Goal: Use online tool/utility: Utilize a website feature to perform a specific function

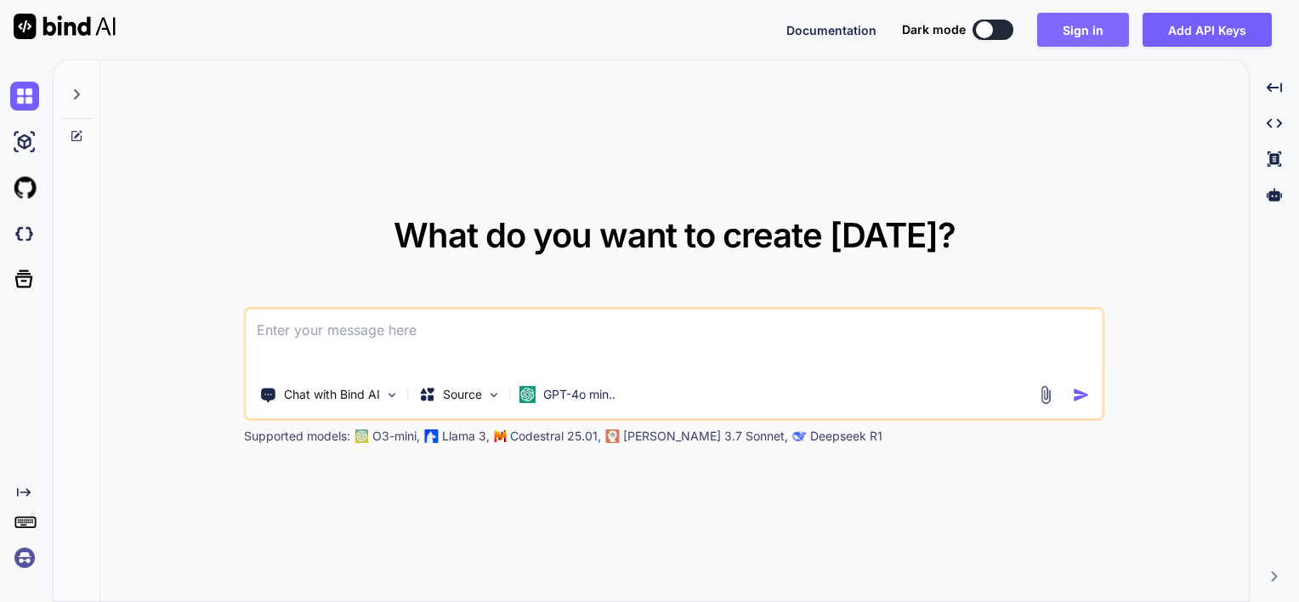
click at [1090, 36] on button "Sign in" at bounding box center [1083, 30] width 92 height 34
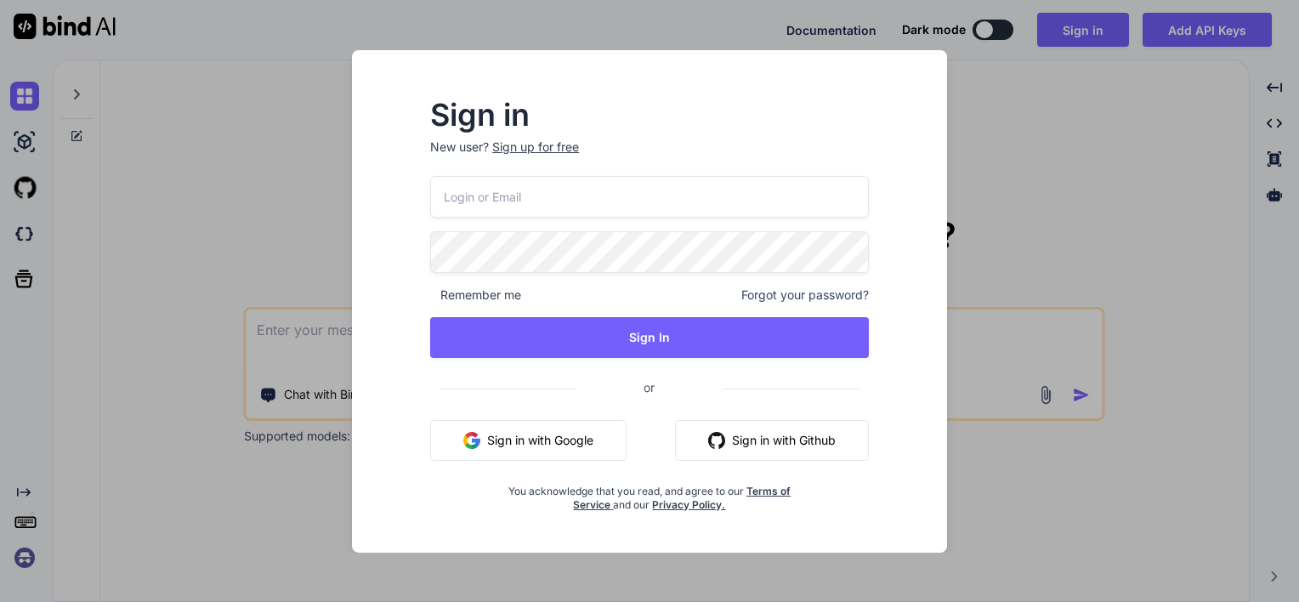
click at [558, 442] on button "Sign in with Google" at bounding box center [528, 440] width 196 height 41
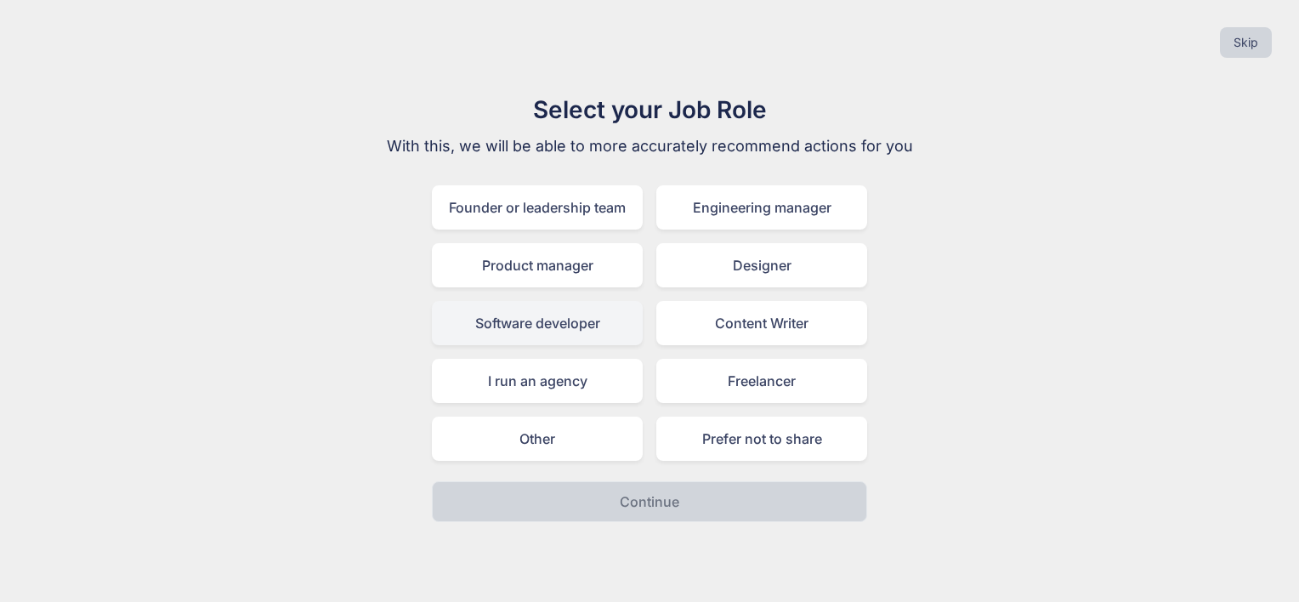
click at [530, 328] on div "Software developer" at bounding box center [537, 323] width 211 height 44
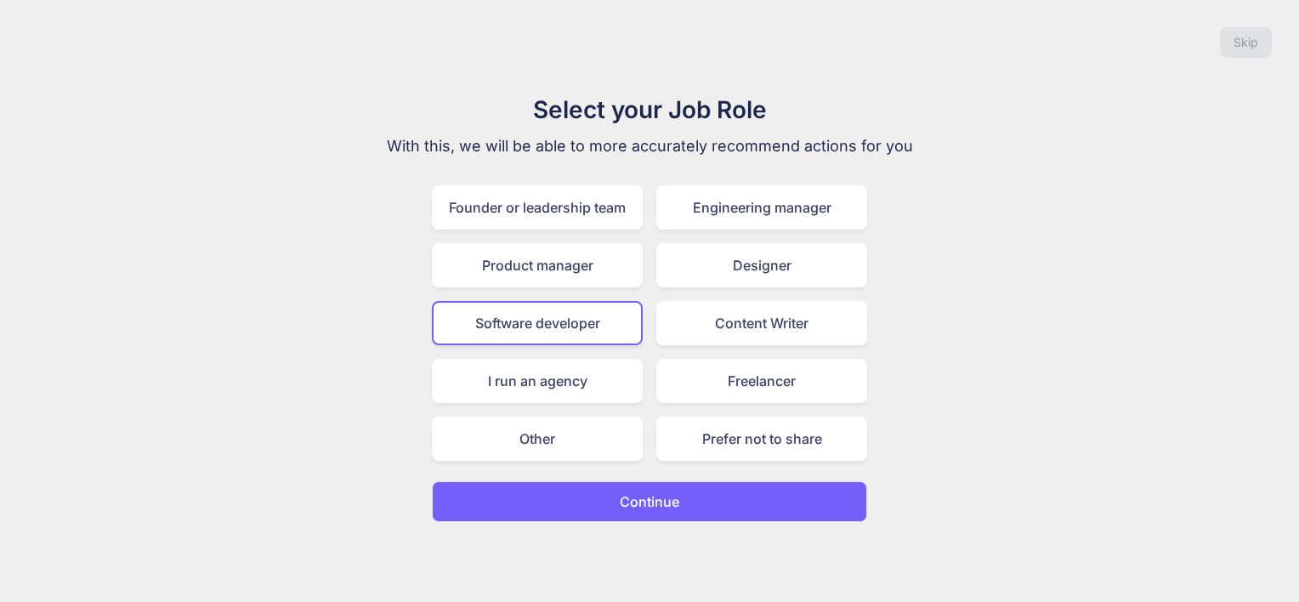
click at [634, 491] on p "Continue" at bounding box center [650, 501] width 60 height 20
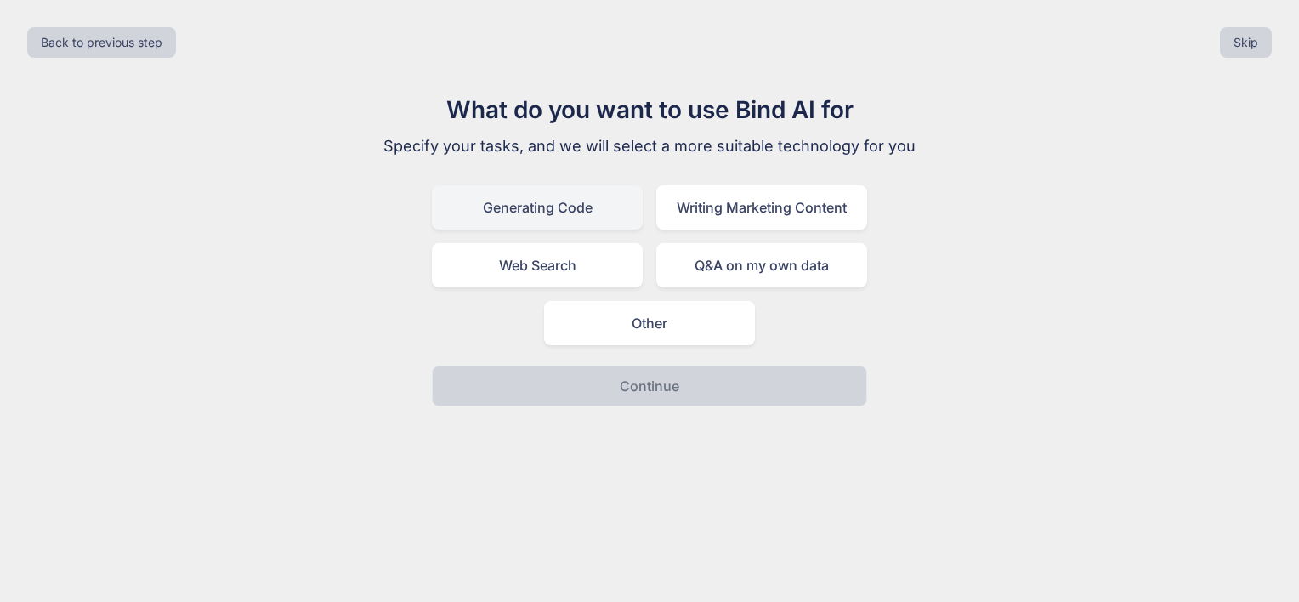
click at [523, 210] on div "Generating Code" at bounding box center [537, 207] width 211 height 44
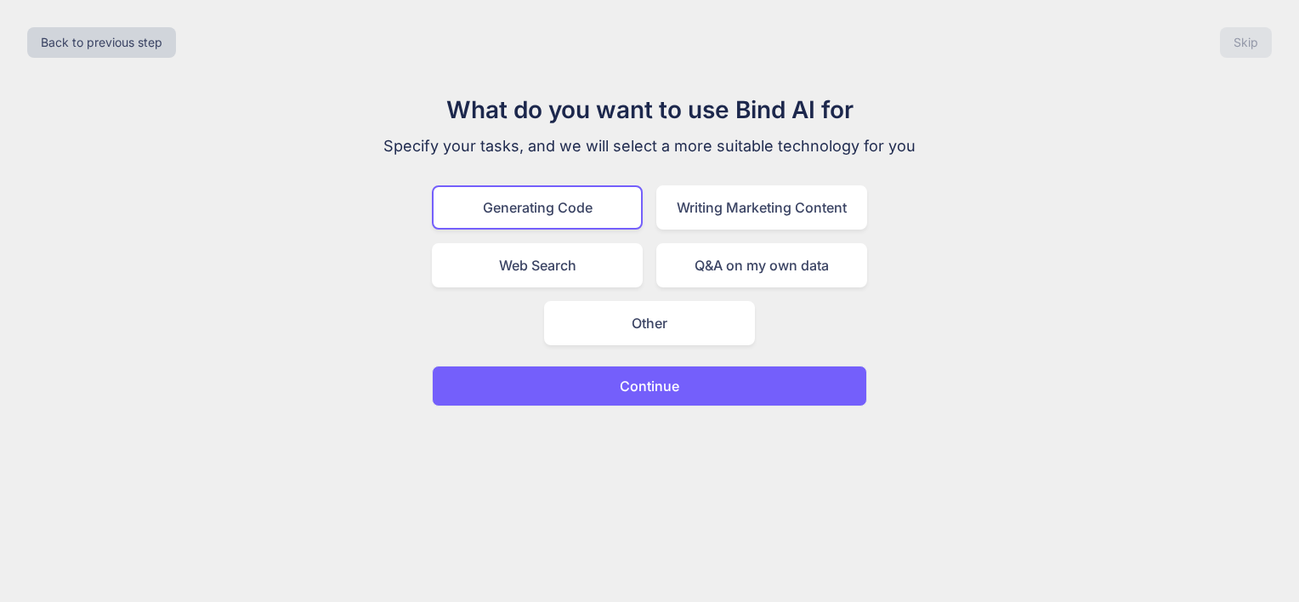
click at [609, 377] on button "Continue" at bounding box center [649, 386] width 435 height 41
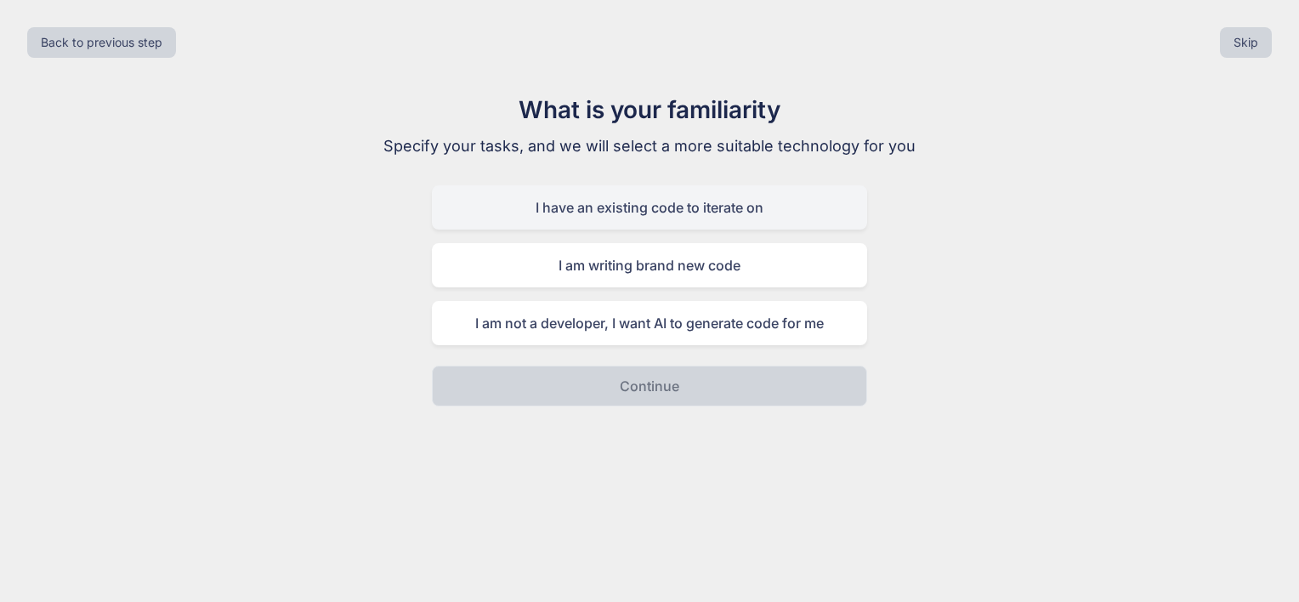
click at [591, 210] on div "I have an existing code to iterate on" at bounding box center [649, 207] width 435 height 44
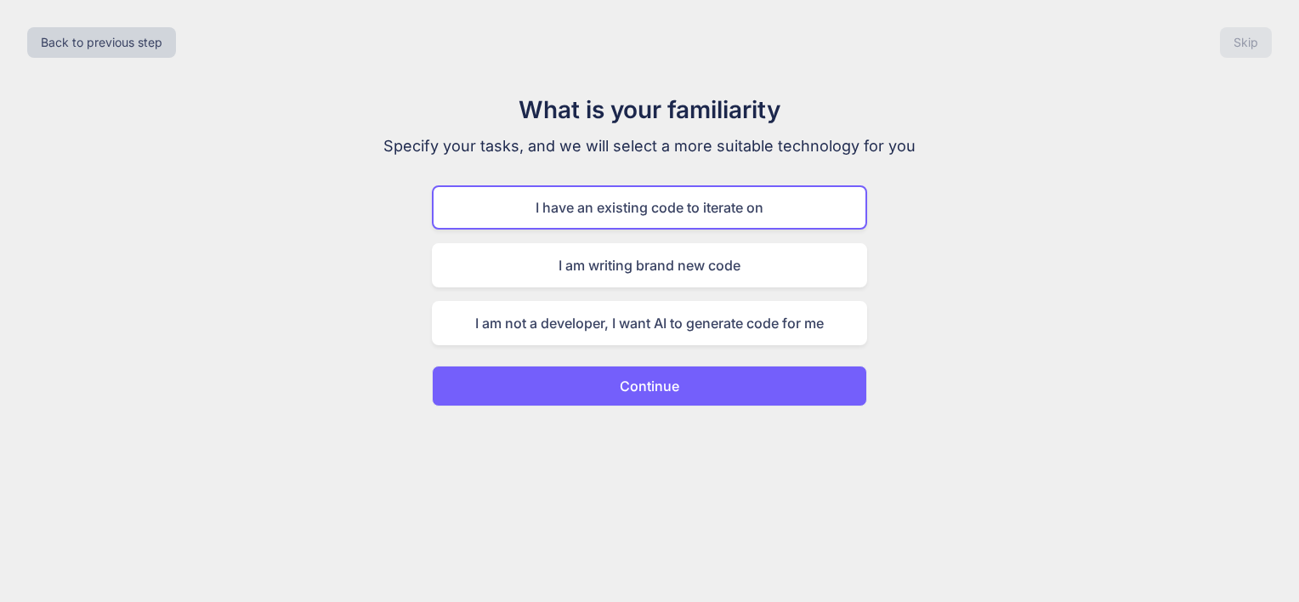
click at [626, 381] on p "Continue" at bounding box center [650, 386] width 60 height 20
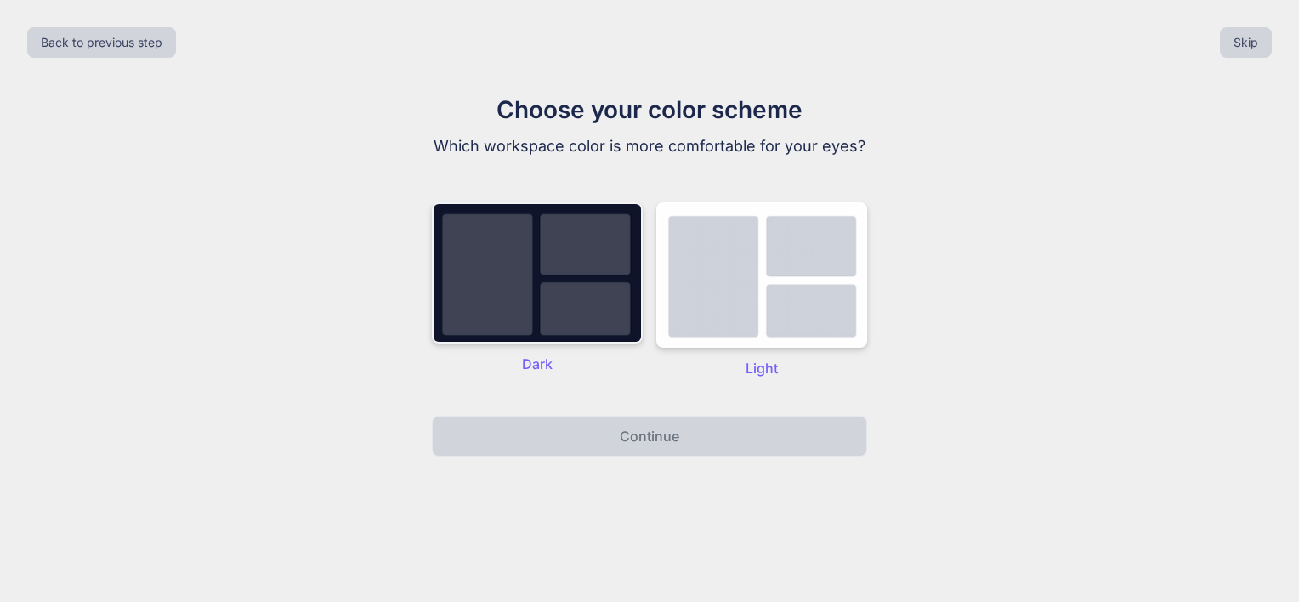
click at [568, 265] on img at bounding box center [537, 272] width 211 height 141
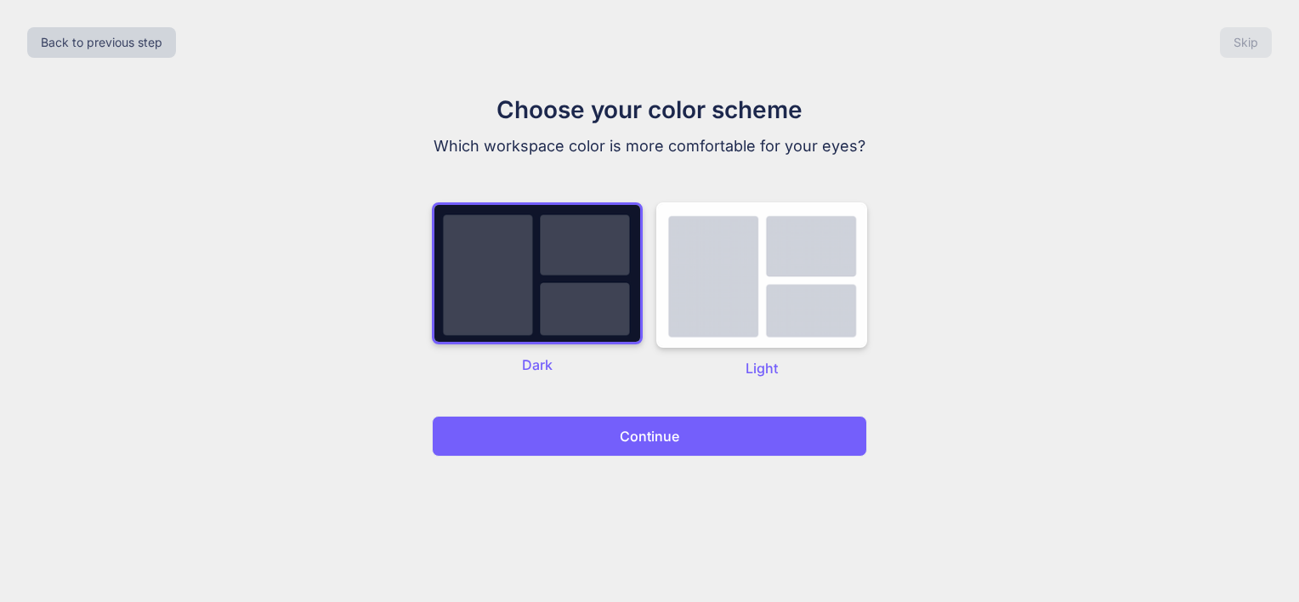
click at [619, 432] on button "Continue" at bounding box center [649, 436] width 435 height 41
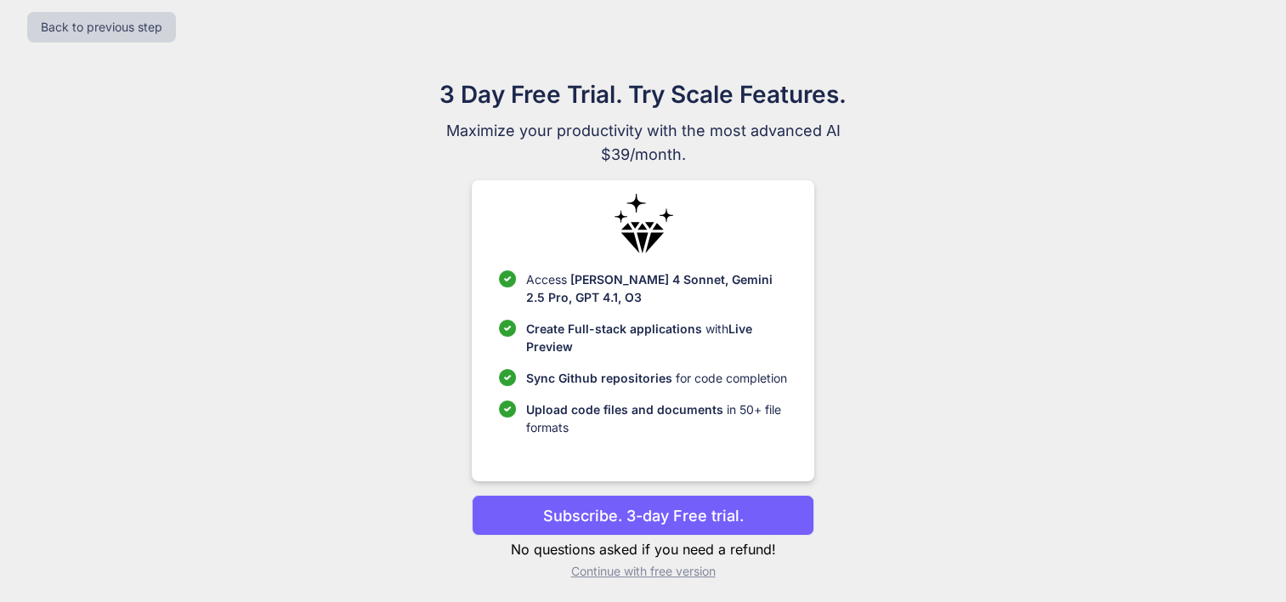
scroll to position [20, 0]
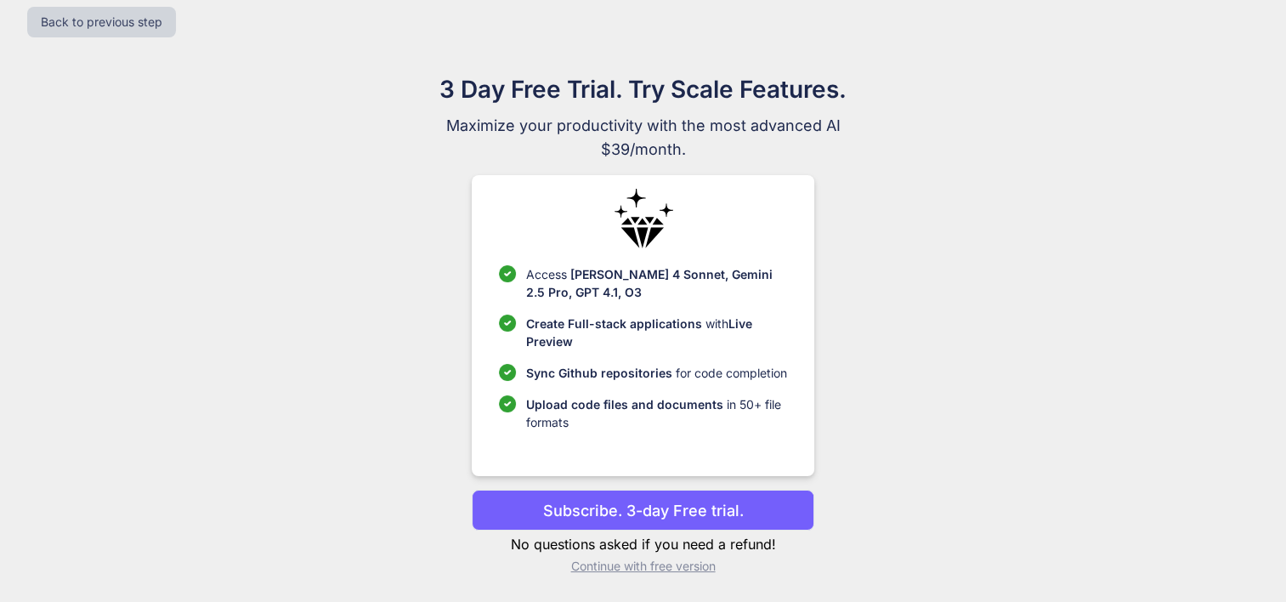
click at [629, 568] on p "Continue with free version" at bounding box center [643, 566] width 343 height 17
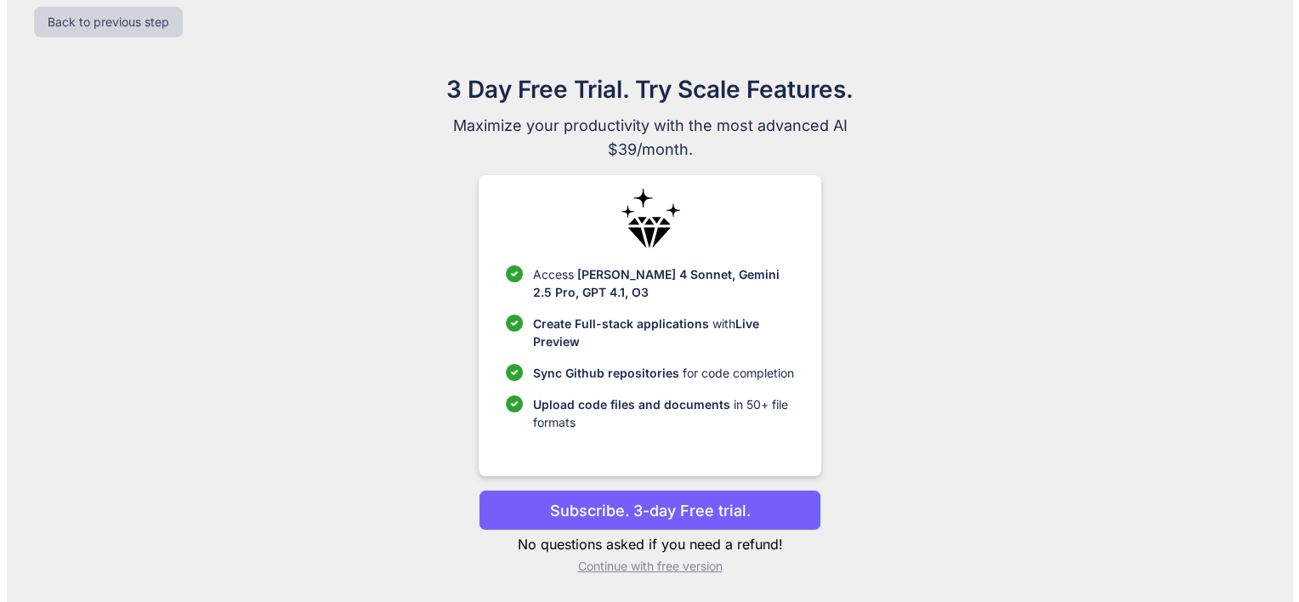
scroll to position [0, 0]
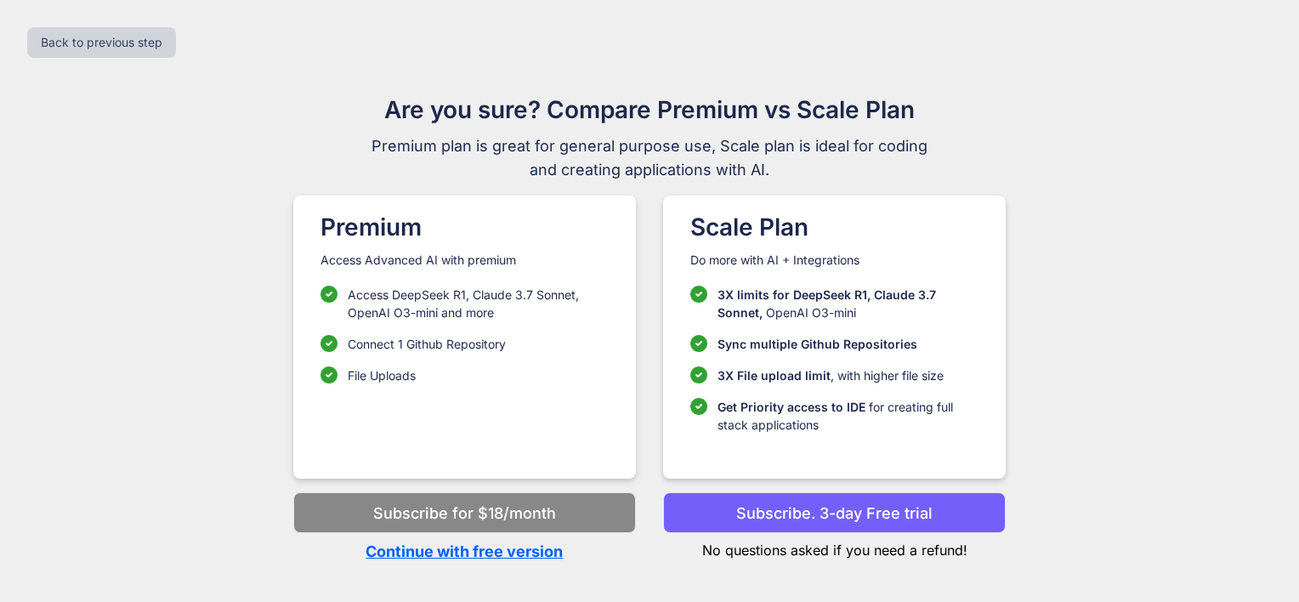
click at [517, 547] on p "Continue with free version" at bounding box center [464, 551] width 343 height 23
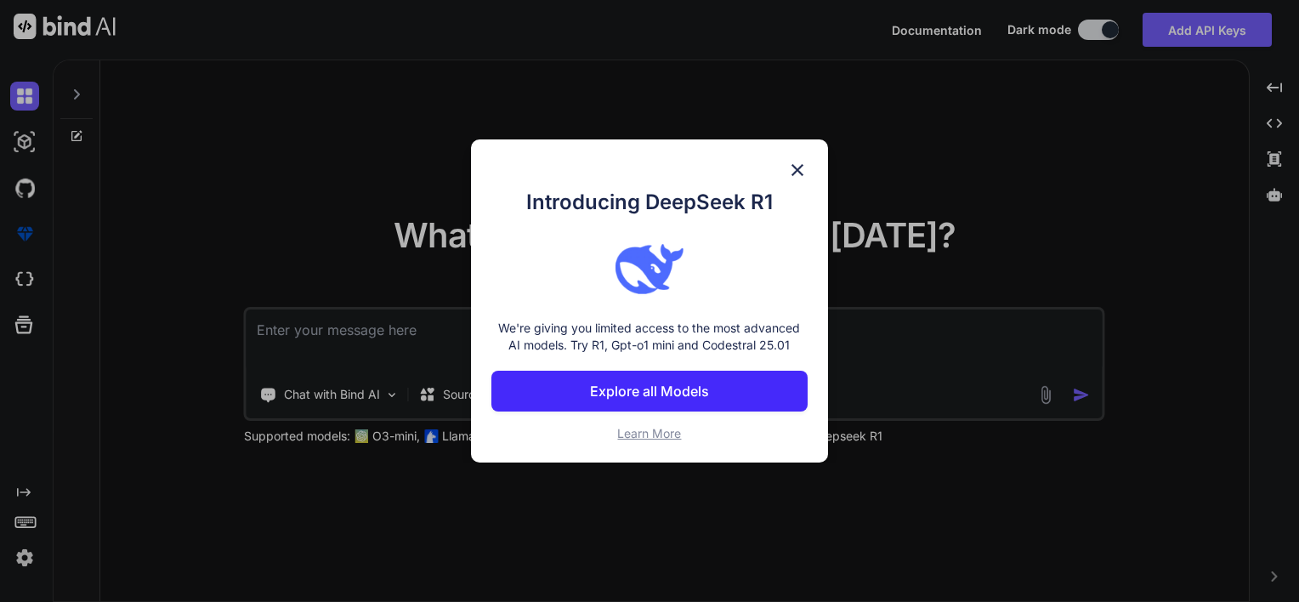
click at [645, 388] on p "Explore all Models" at bounding box center [649, 391] width 119 height 20
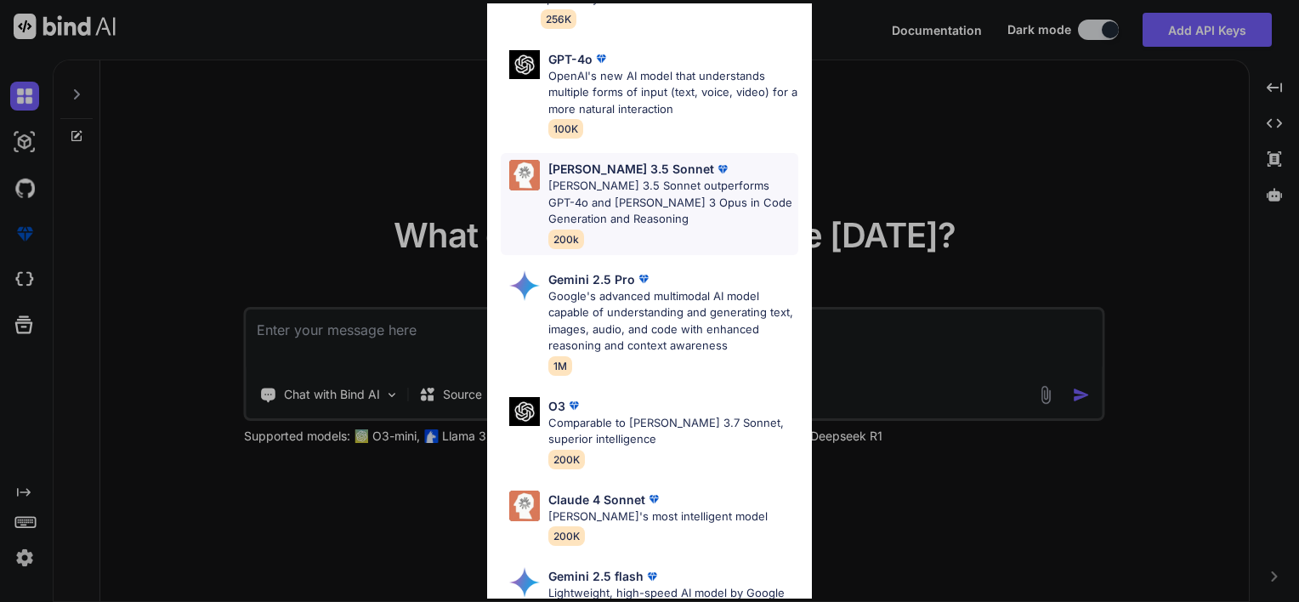
scroll to position [510, 0]
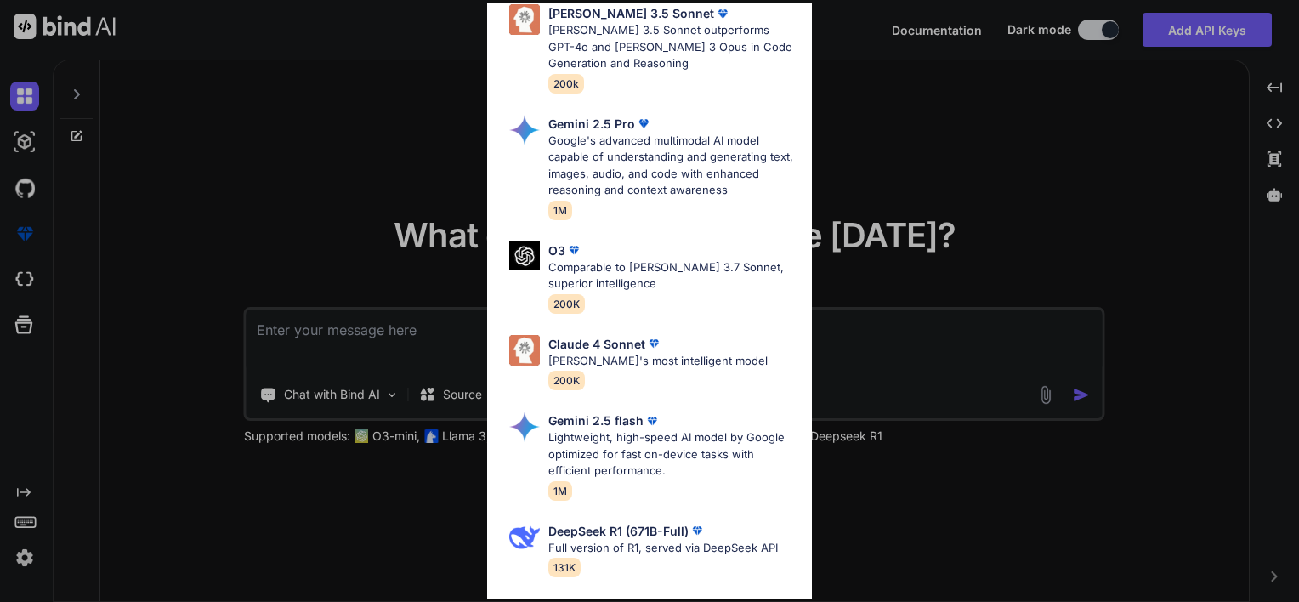
click at [990, 160] on div "All GPT-4.1 GPT-4.1 is an advanced AI language model by OpenAI, offering improv…" at bounding box center [649, 301] width 1299 height 602
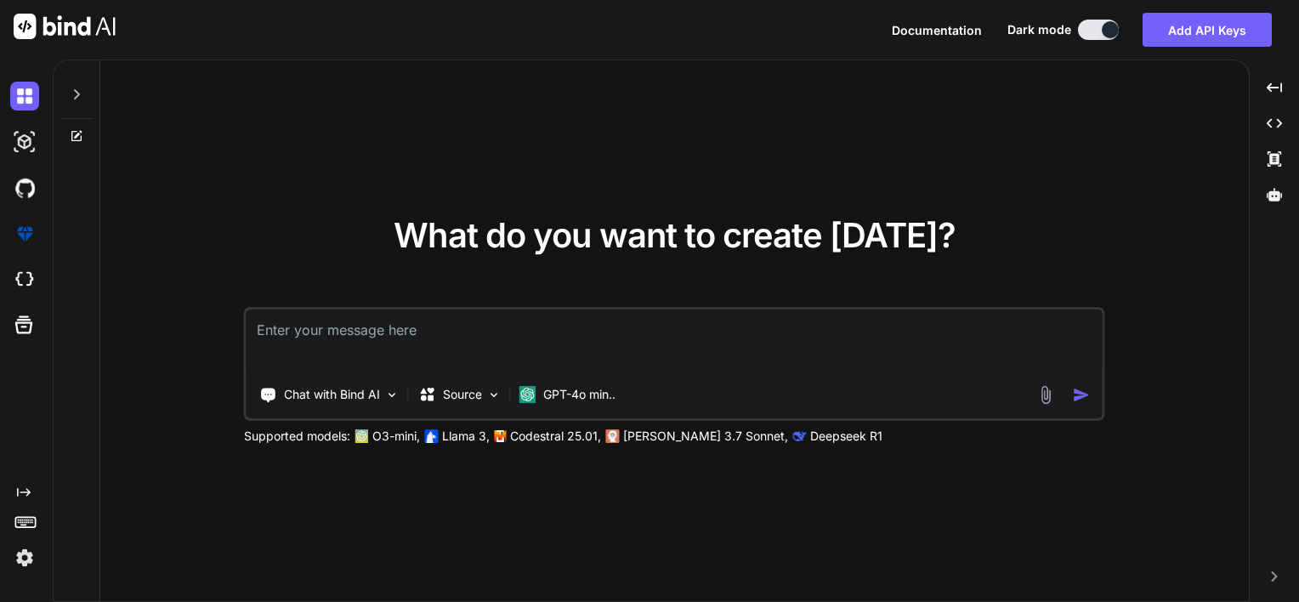
click at [376, 331] on textarea at bounding box center [675, 340] width 856 height 63
click at [286, 341] on textarea at bounding box center [675, 340] width 856 height 63
type textarea "Puedo trabajar"
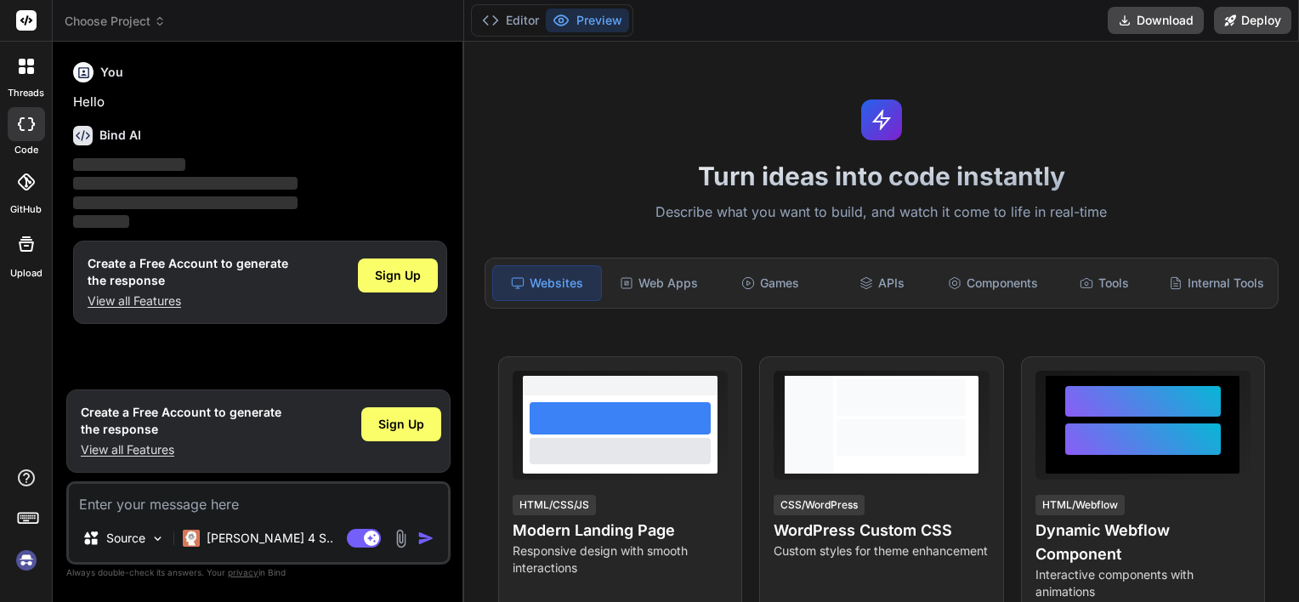
type textarea "x"
type textarea "P"
type textarea "x"
type textarea "Pu"
type textarea "x"
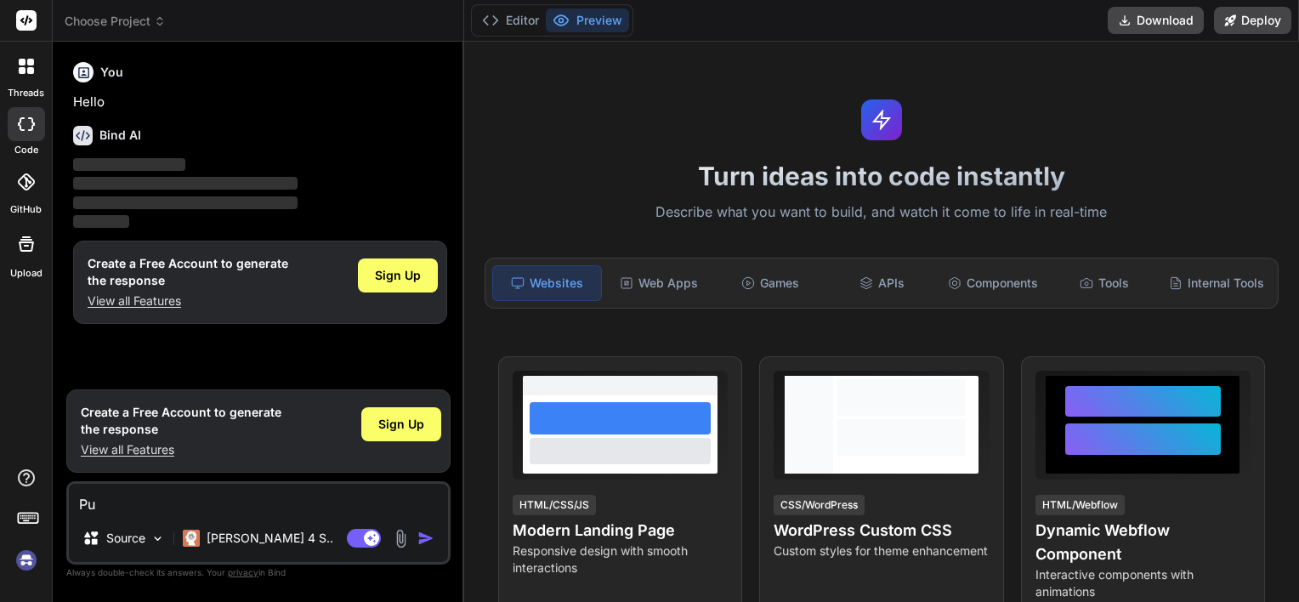
type textarea "Pue"
type textarea "x"
type textarea "Pued"
type textarea "x"
type textarea "Puede"
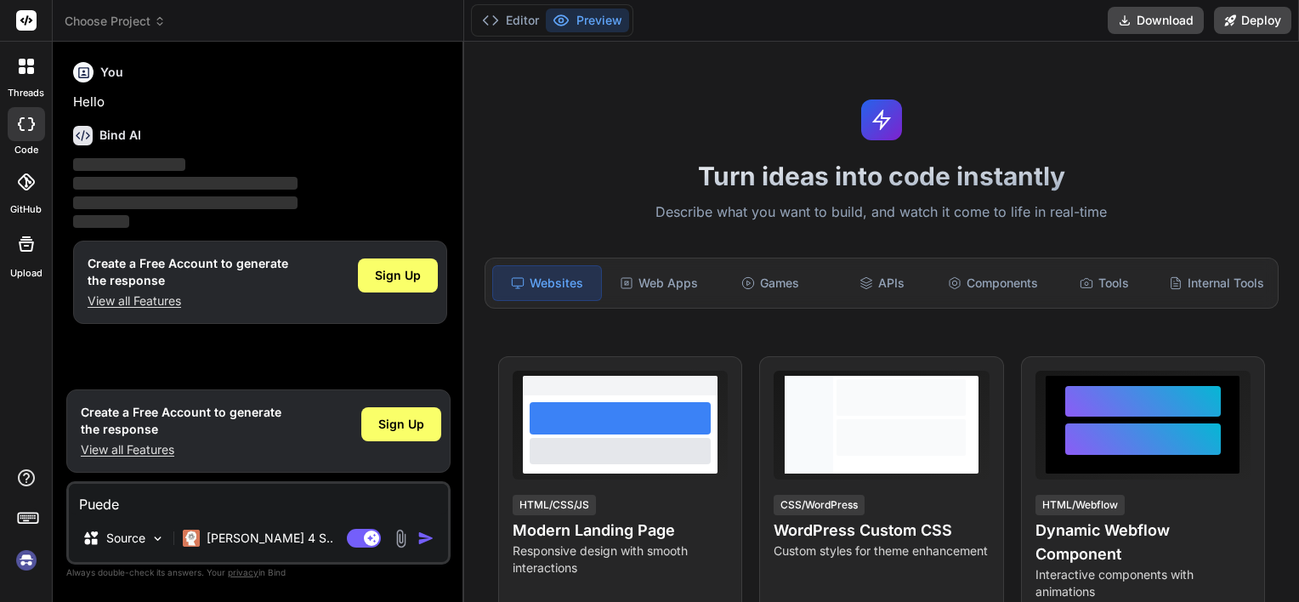
type textarea "x"
type textarea "Puedes"
type textarea "x"
type textarea "Puedes"
type textarea "x"
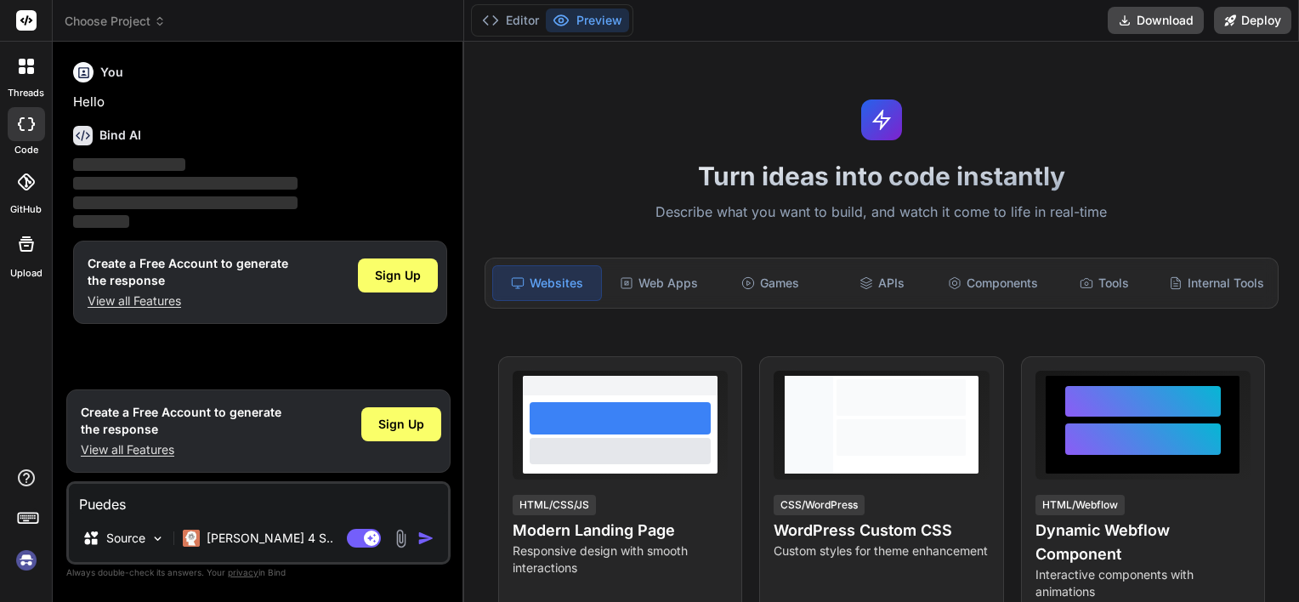
type textarea "Puedes l"
type textarea "x"
type textarea "Puedes le"
type textarea "x"
type textarea "Puedes lee"
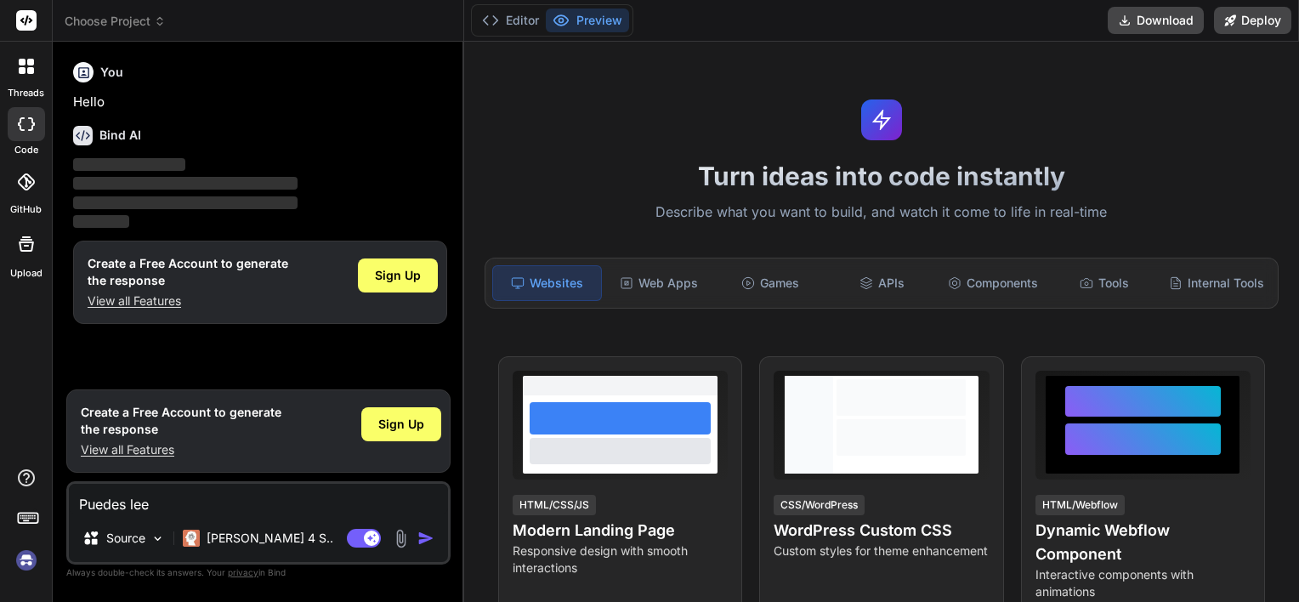
type textarea "x"
type textarea "Puedes leer"
type textarea "x"
type textarea "Puedes leer"
type textarea "x"
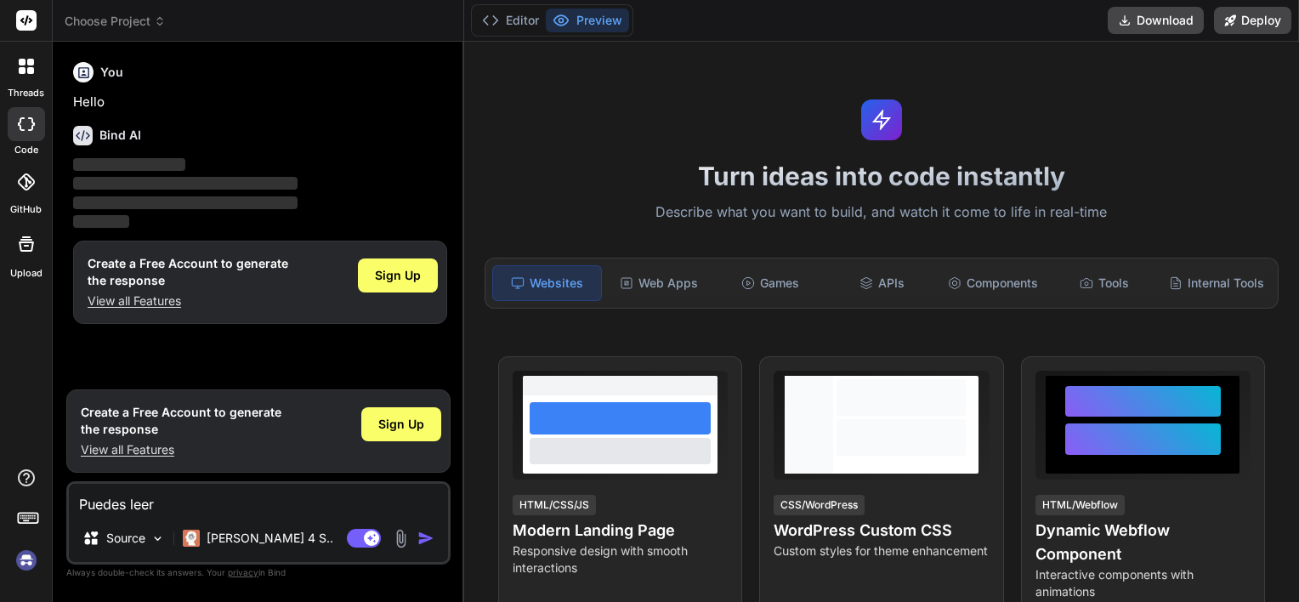
type textarea "Puedes leer m"
type textarea "x"
type textarea "Puedes leer mi"
type textarea "x"
type textarea "Puedes leer mi"
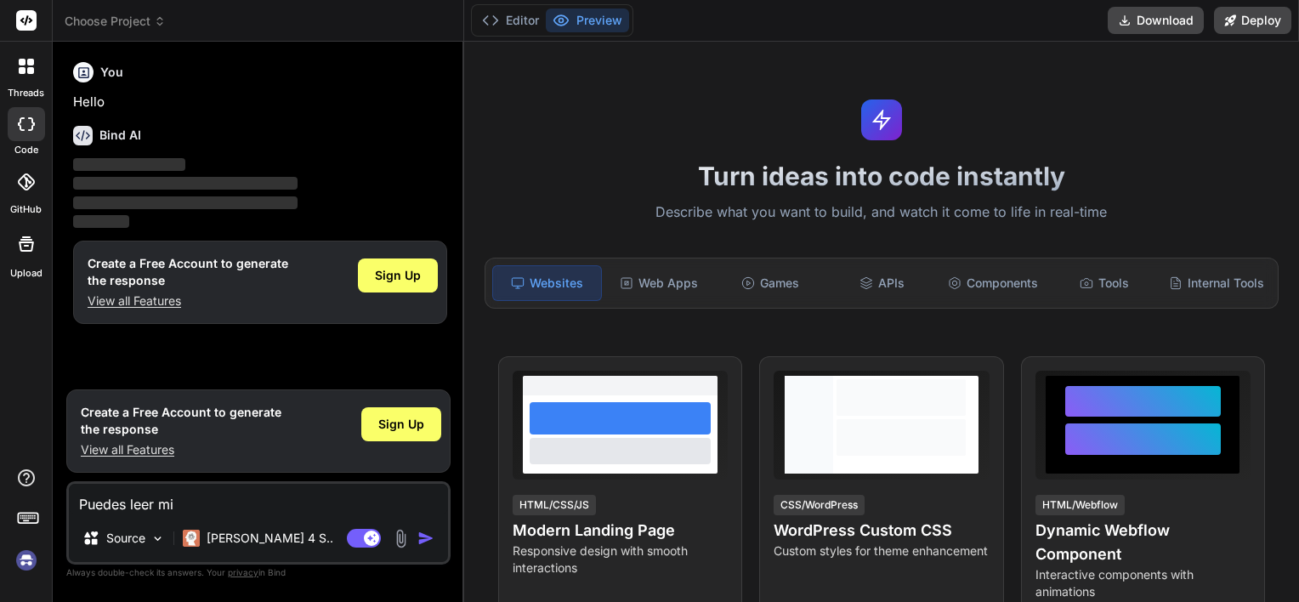
type textarea "x"
type textarea "Puedes leer mi c"
type textarea "x"
type textarea "Puedes leer mi co"
type textarea "x"
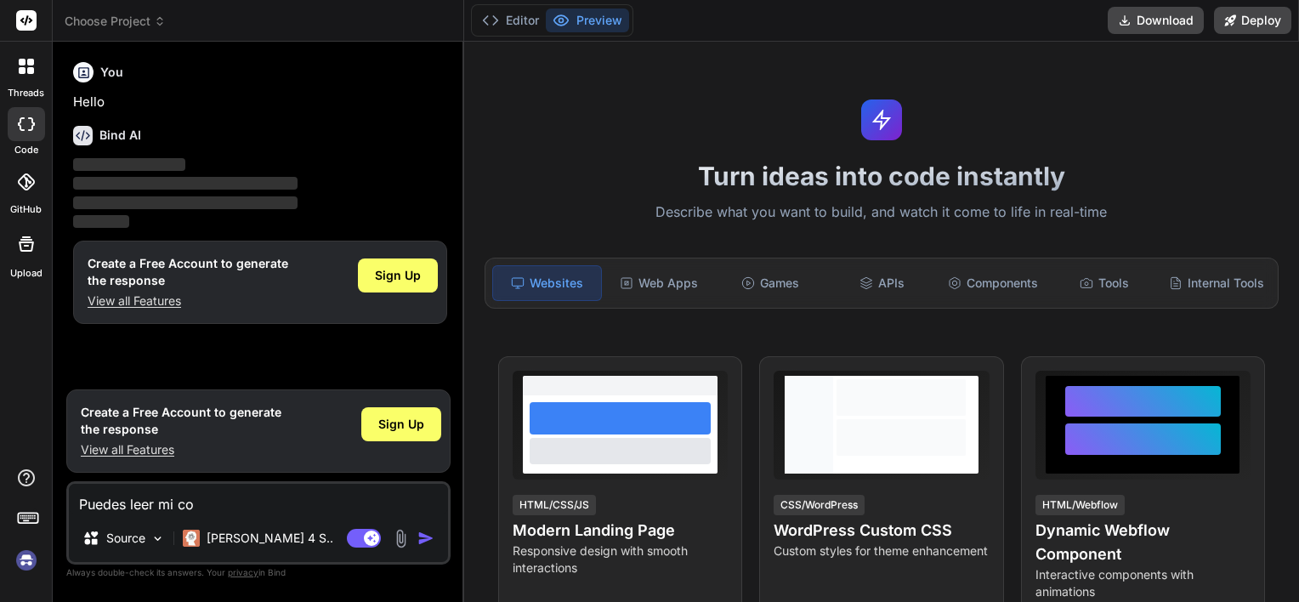
type textarea "Puedes leer mi com"
type textarea "x"
type textarea "Puedes leer mi comp"
type textarea "x"
type textarea "Puedes leer mi comput"
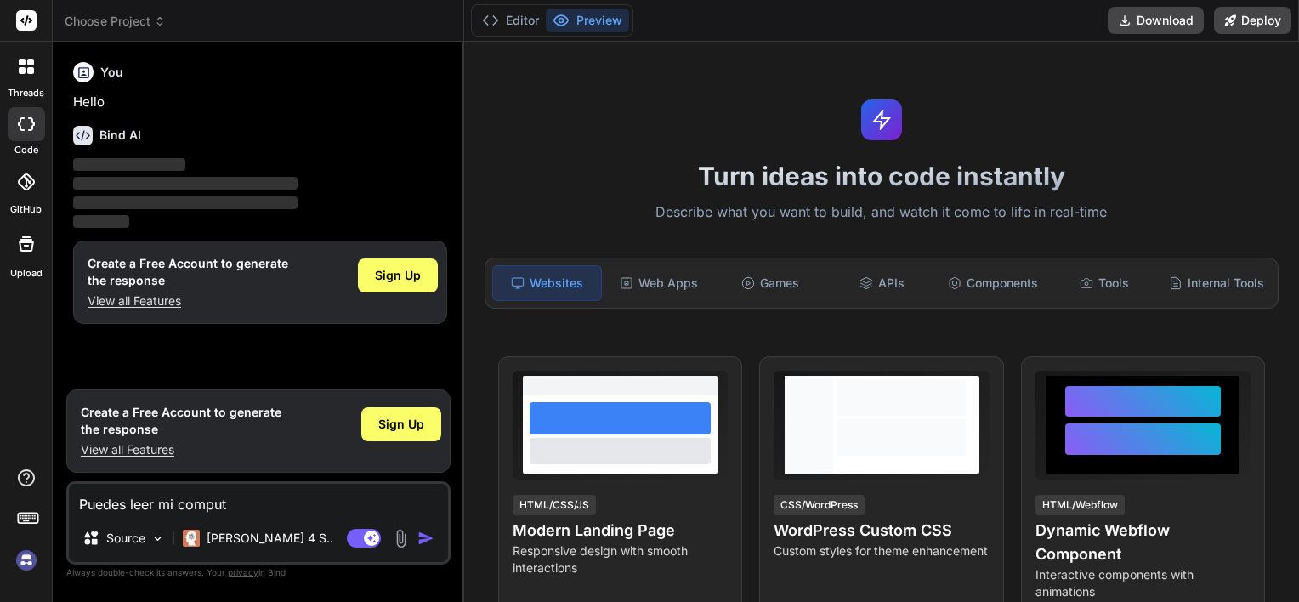
type textarea "x"
type textarea "Puedes leer mi computa"
type textarea "x"
type textarea "Puedes leer mi computad"
type textarea "x"
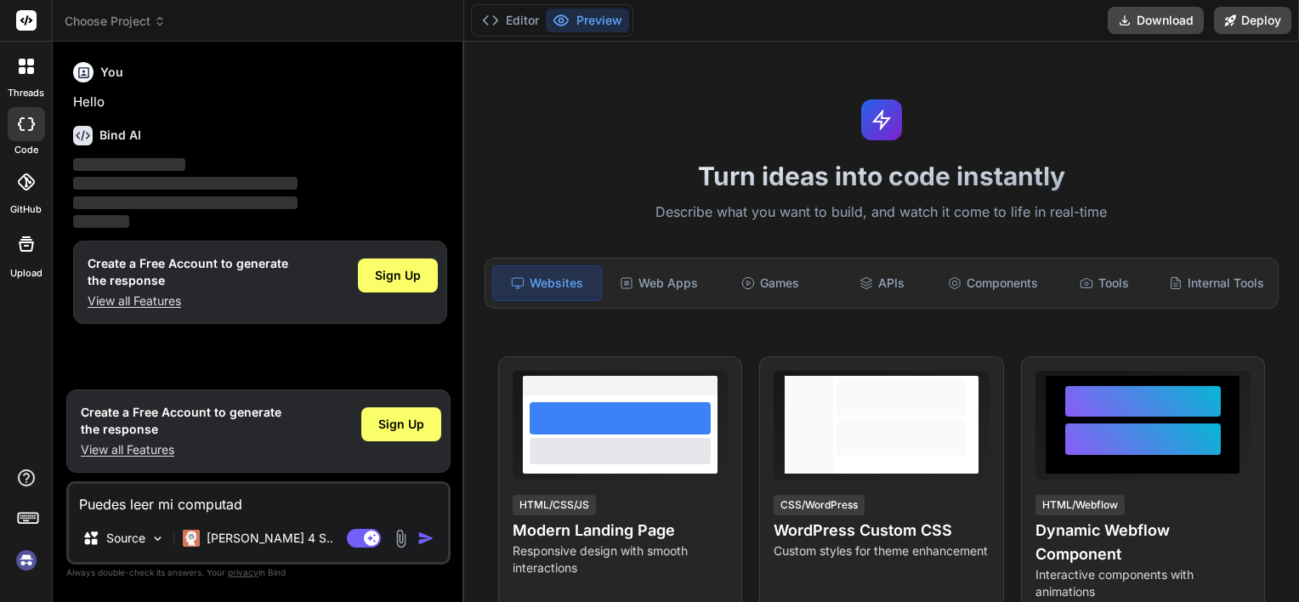
type textarea "Puedes leer mi computado"
type textarea "x"
type textarea "Puedes leer mi computador"
type textarea "x"
type textarea "Puedes leer mi computadora"
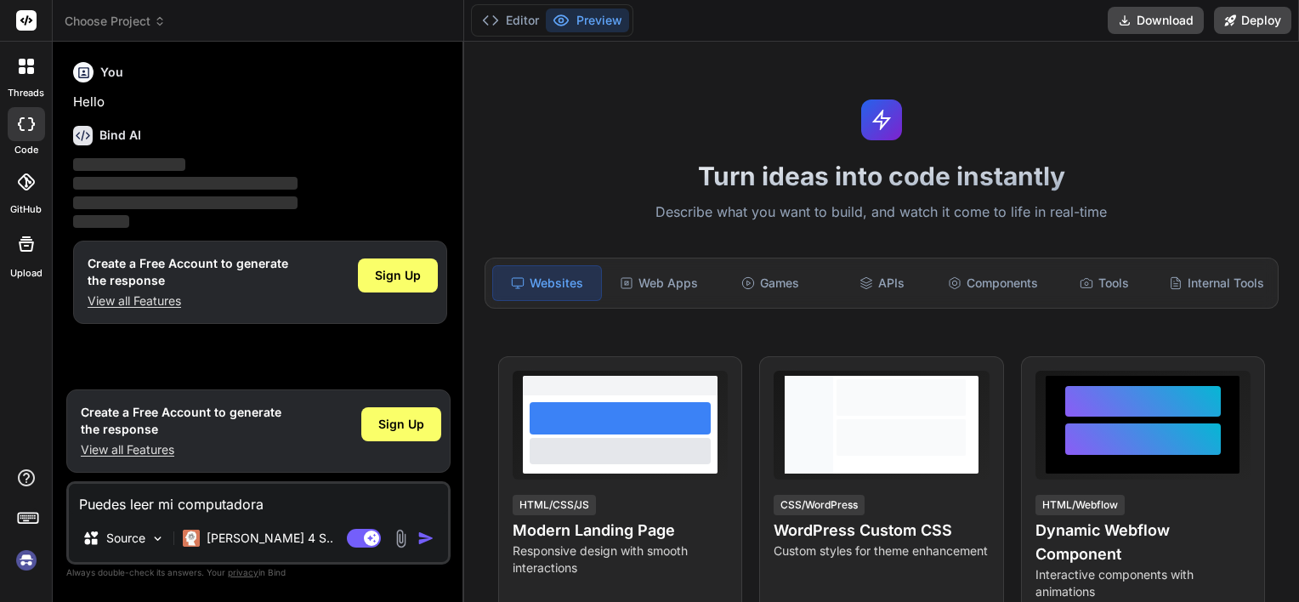
type textarea "x"
type textarea "Puedes leer mi computadora"
type textarea "x"
type textarea "Puedes leer mi computadora d"
type textarea "x"
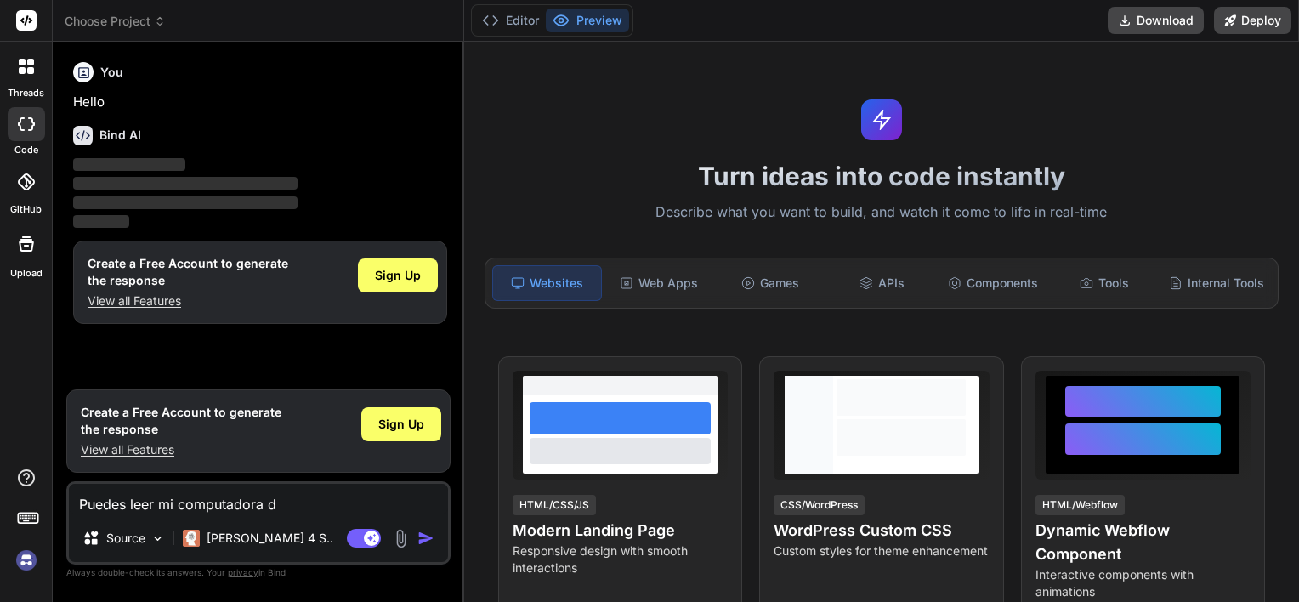
type textarea "Puedes leer mi computadora do"
type textarea "x"
type textarea "Puedes leer mi computadora don"
type textarea "x"
type textarea "Puedes leer mi computadora dond"
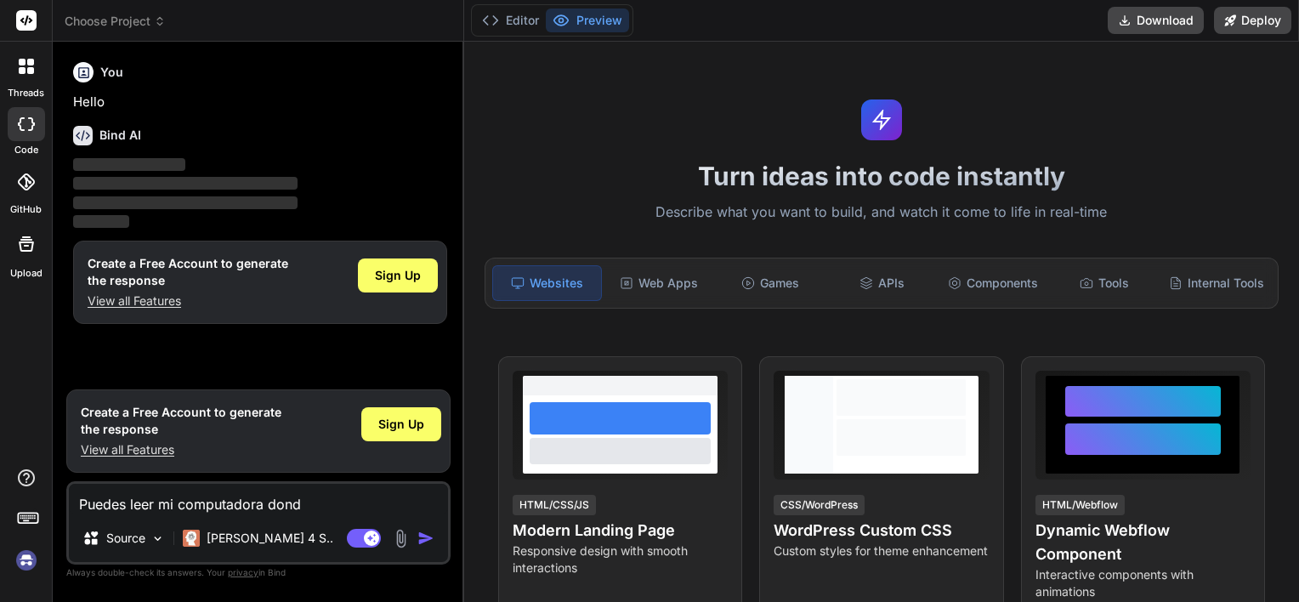
type textarea "x"
type textarea "Puedes leer mi computadora donde"
type textarea "x"
type textarea "Puedes leer mi computadora donde"
type textarea "x"
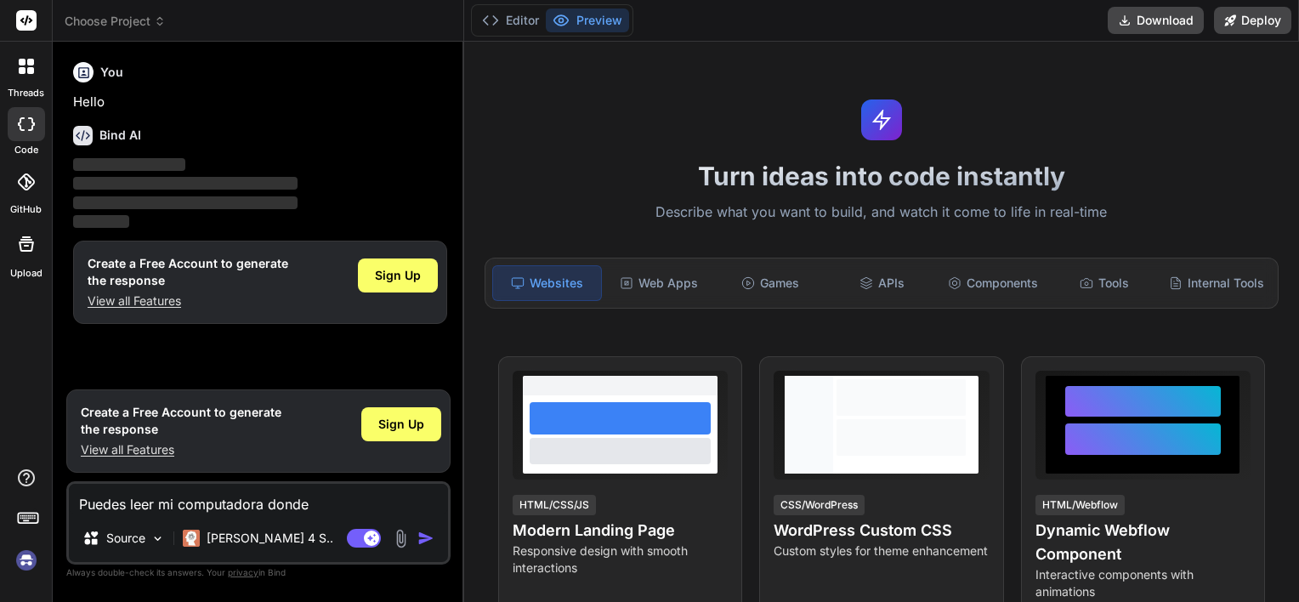
type textarea "Puedes leer mi computadora donde e"
type textarea "x"
type textarea "Puedes leer mi computadora donde es"
type textarea "x"
type textarea "Puedes leer mi computadora donde est"
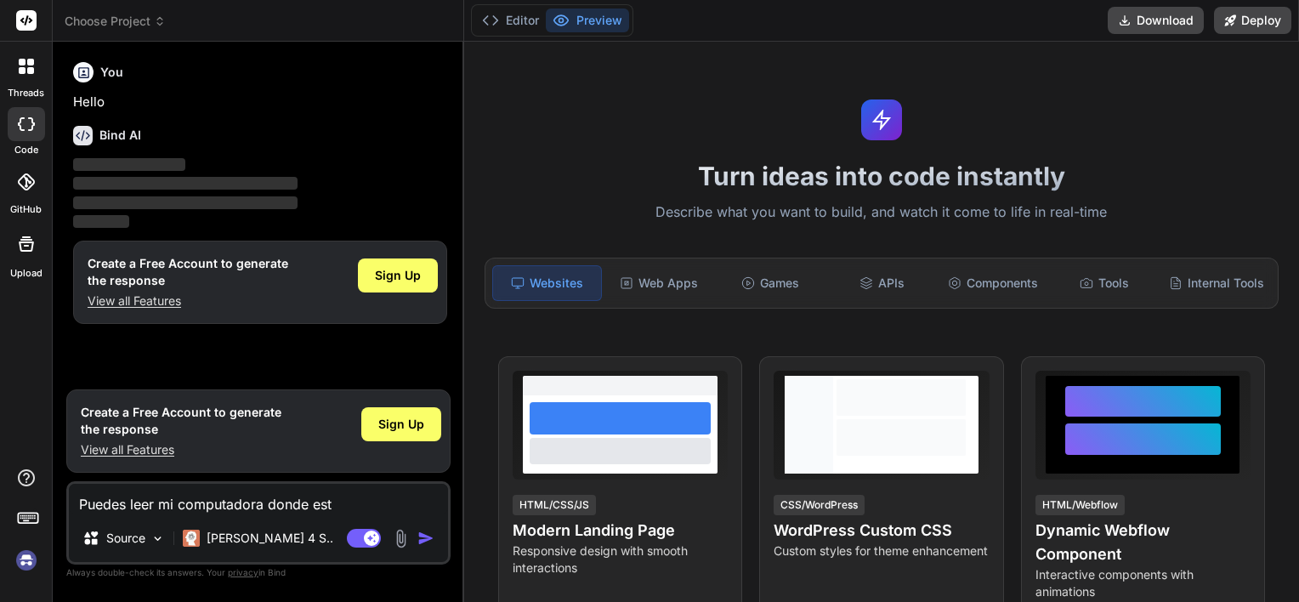
type textarea "x"
type textarea "Puedes leer mi computadora donde esto"
type textarea "x"
type textarea "Puedes leer mi computadora donde estoy"
type textarea "x"
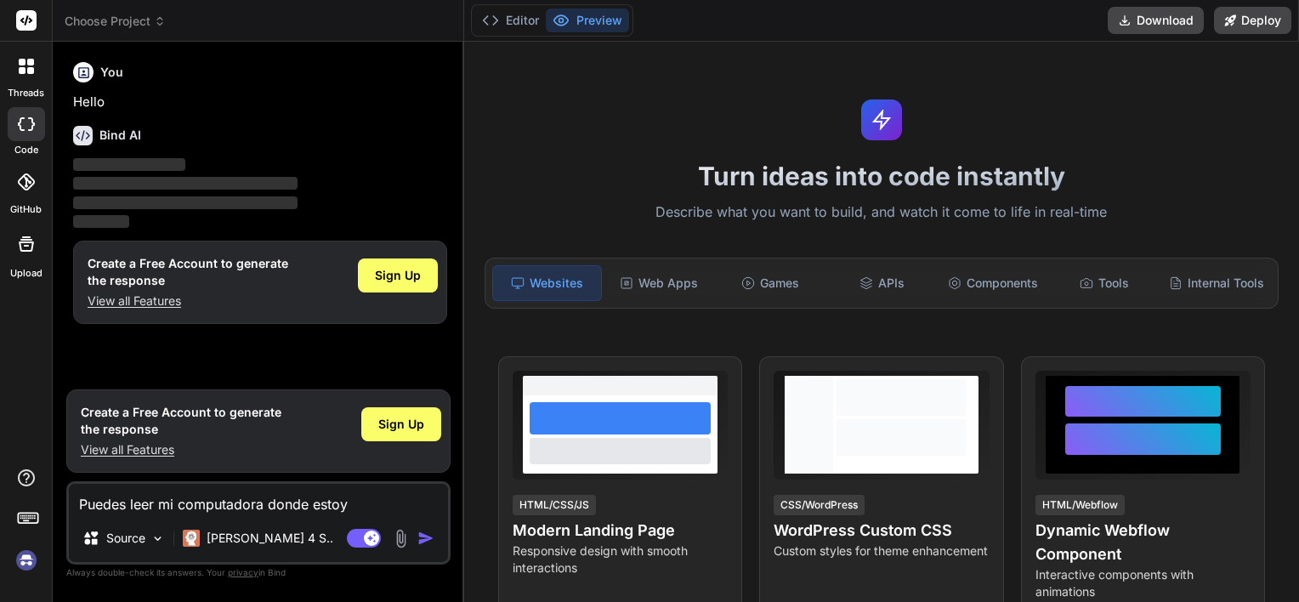
type textarea "Puedes leer mi computadora donde estoy"
type textarea "x"
type textarea "Puedes leer mi computadora donde estoy h"
type textarea "x"
type textarea "Puedes leer mi computadora donde estoy ha"
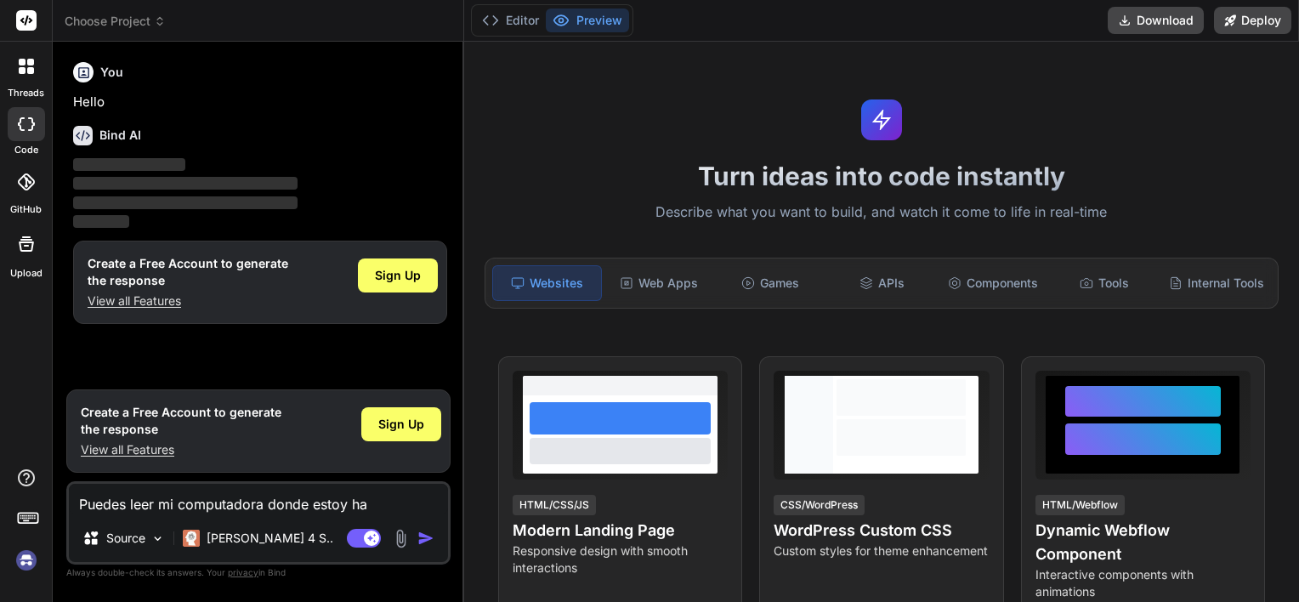
type textarea "x"
type textarea "Puedes leer mi computadora donde estoy hac"
type textarea "x"
type textarea "Puedes leer mi computadora donde estoy haci"
type textarea "x"
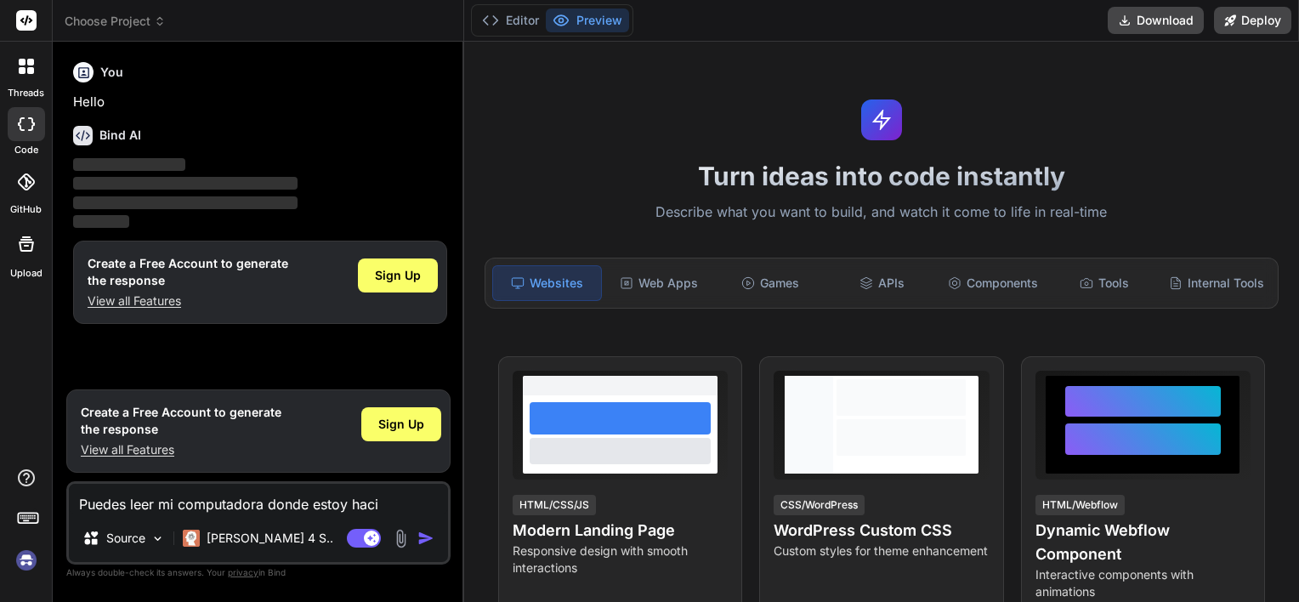
type textarea "Puedes leer mi computadora donde estoy hacie"
type textarea "x"
type textarea "Puedes leer mi computadora donde estoy hacien"
type textarea "x"
type textarea "Puedes leer mi computadora donde estoy haciend"
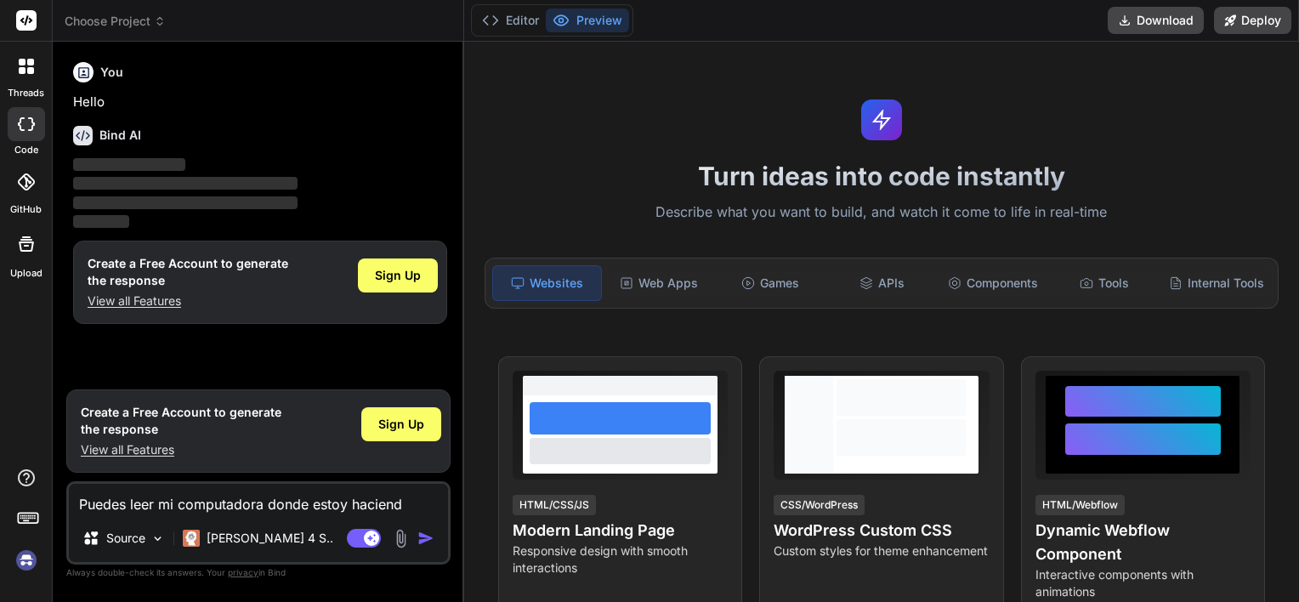
type textarea "x"
type textarea "Puedes leer mi computadora donde estoy haciendo"
type textarea "x"
type textarea "Puedes leer mi computadora donde estoy haciendo"
type textarea "x"
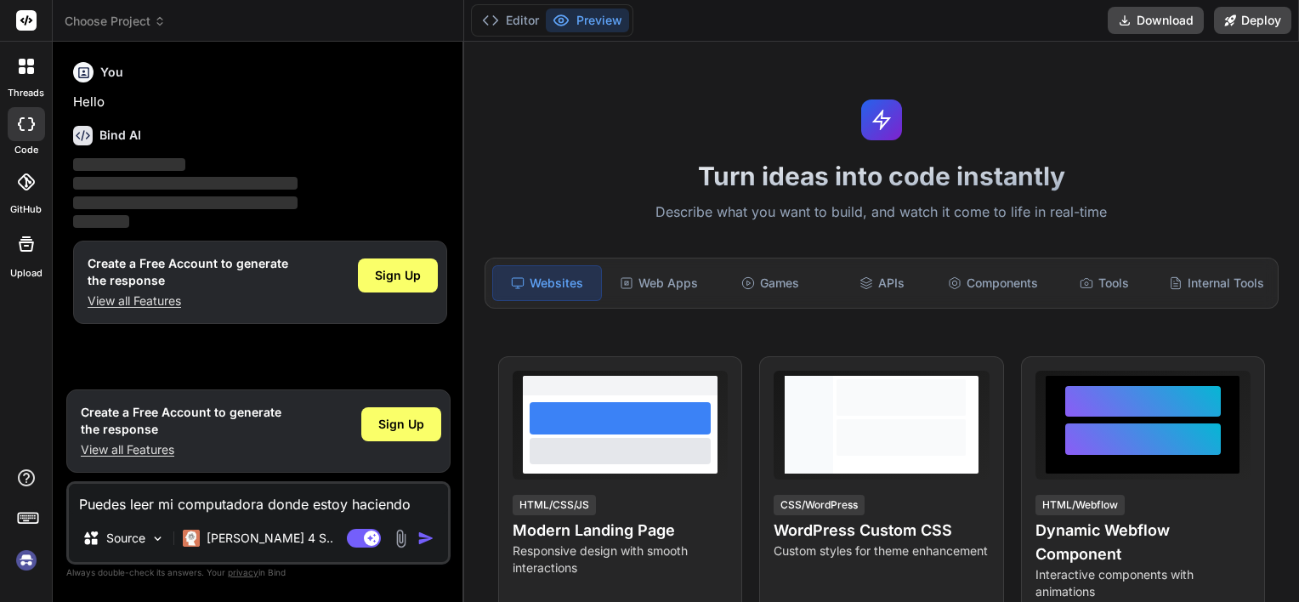
type textarea "Puedes leer mi computadora donde estoy haciendo m"
type textarea "x"
type textarea "Puedes leer mi computadora donde estoy haciendo mi"
type textarea "x"
type textarea "Puedes leer mi computadora donde estoy haciendo mi"
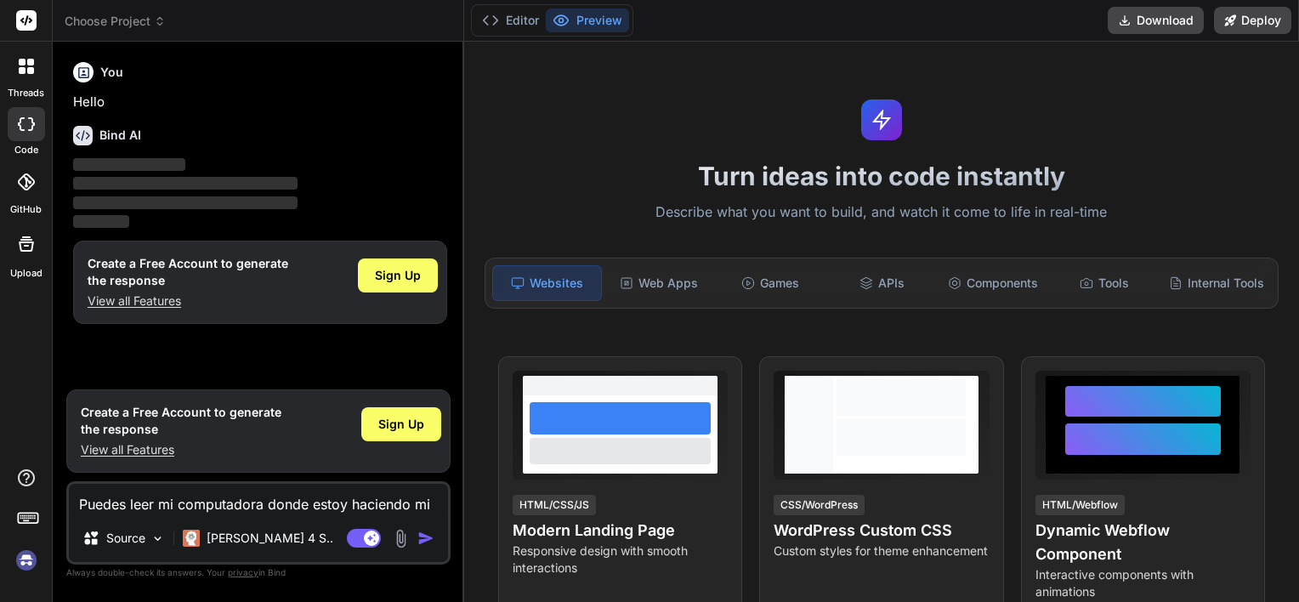
type textarea "x"
type textarea "Puedes leer mi computadora donde estoy haciendo mi p"
type textarea "x"
type textarea "Puedes leer mi computadora donde estoy haciendo mi pr"
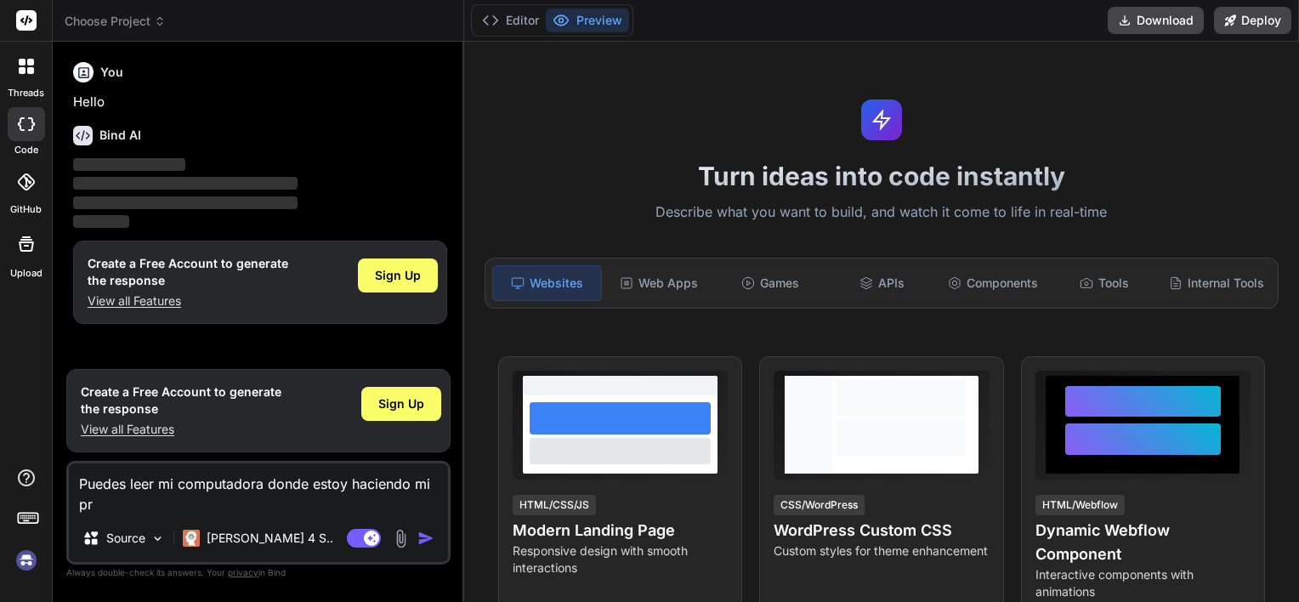
type textarea "x"
type textarea "Puedes leer mi computadora donde estoy haciendo mi pro"
type textarea "x"
type textarea "Puedes leer mi computadora donde estoy haciendo mi proy"
type textarea "x"
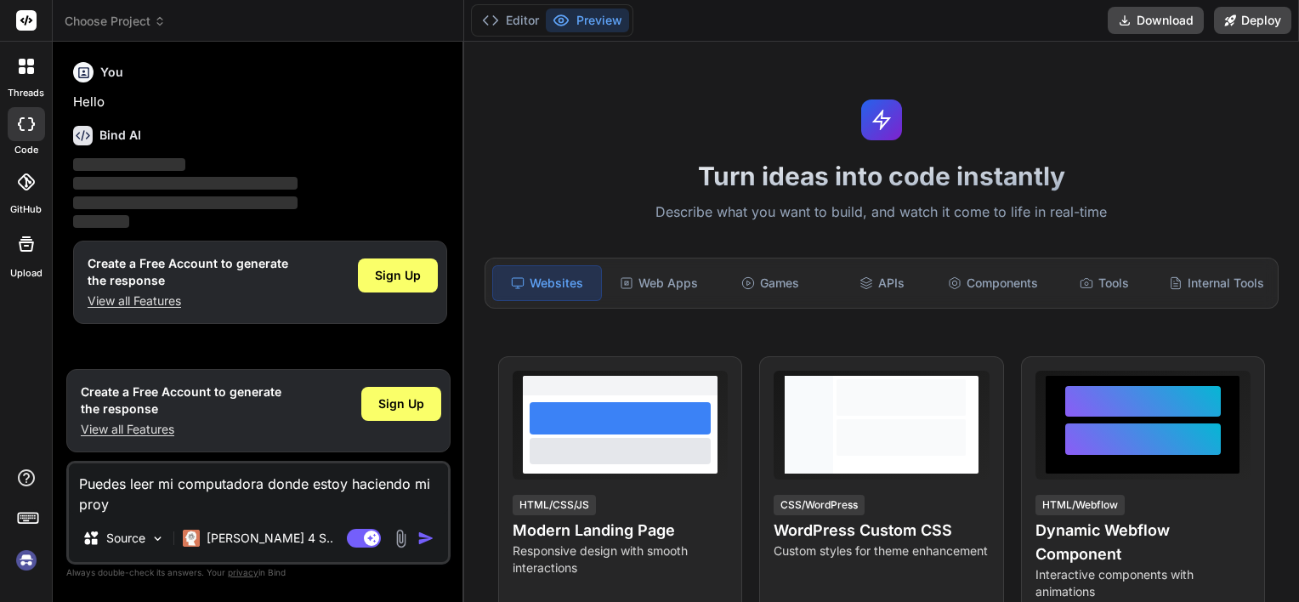
type textarea "Puedes leer mi computadora donde estoy haciendo mi proye"
type textarea "x"
type textarea "Puedes leer mi computadora donde estoy haciendo mi proyec"
type textarea "x"
type textarea "Puedes leer mi computadora donde estoy haciendo mi proyect"
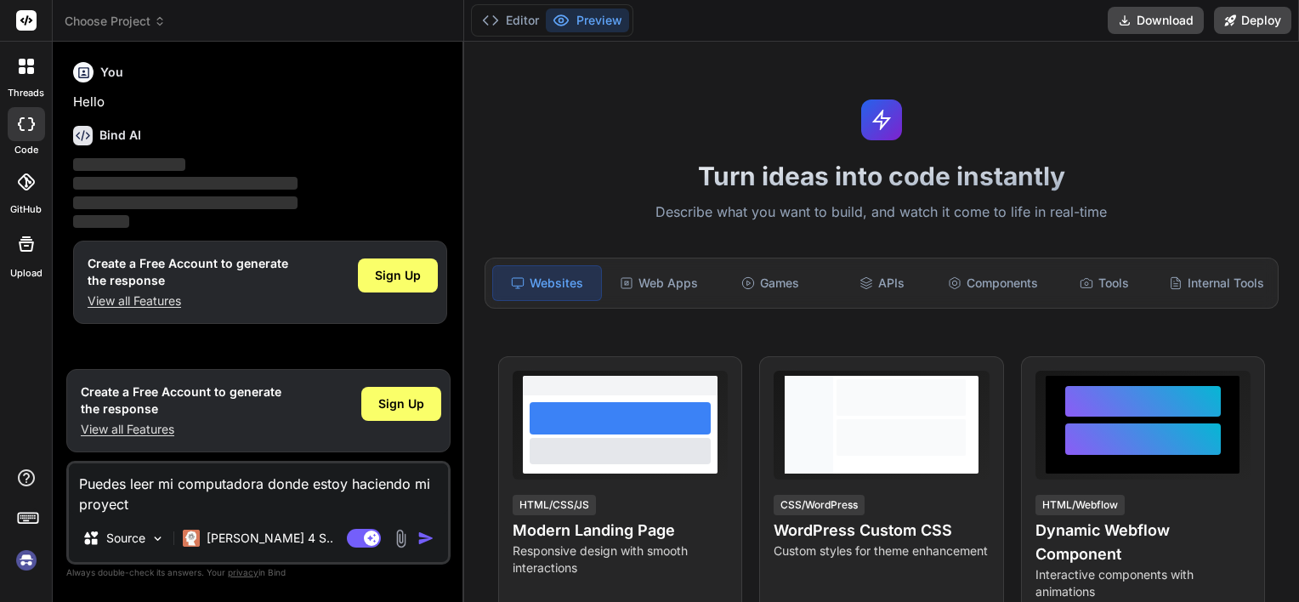
type textarea "x"
type textarea "Puedes leer mi computadora donde estoy haciendo mi proyecto"
type textarea "x"
type textarea "Puedes leer mi computadora donde estoy haciendo mi proyecto"
type textarea "x"
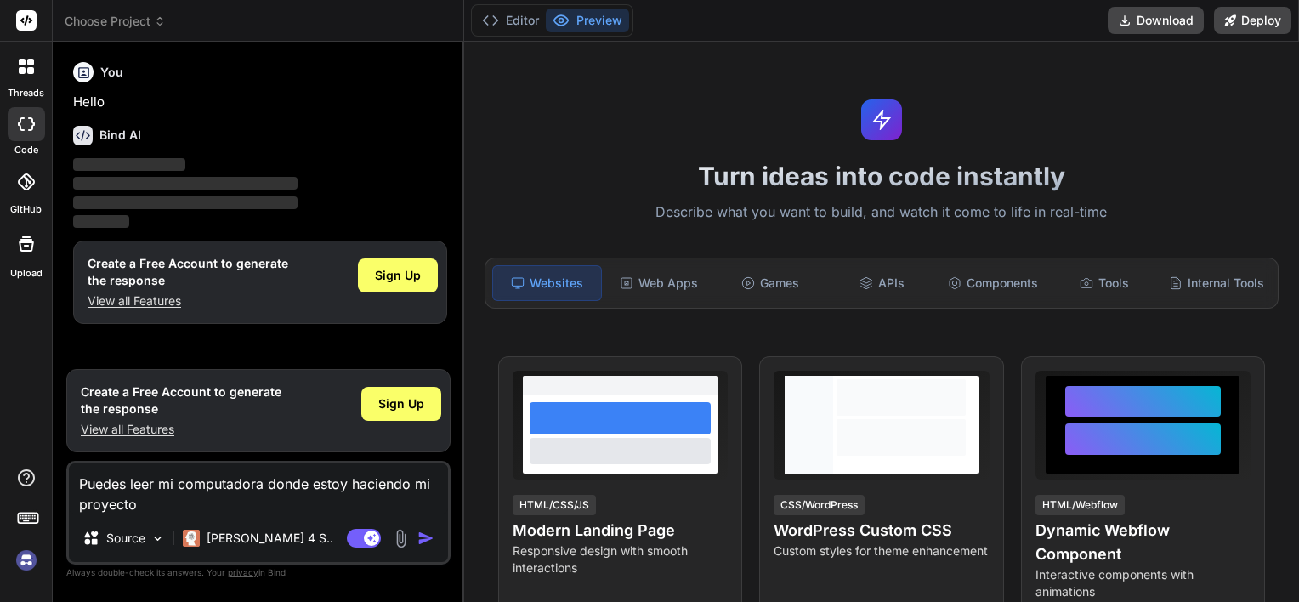
type textarea "Puedes leer mi computadora donde estoy haciendo mi proyecto ?"
type textarea "x"
type textarea "Puedes leer mi computadora donde estoy haciendo mi proyecto ??"
click at [425, 541] on img "button" at bounding box center [425, 538] width 17 height 17
